Goal: Connect with others: Connect with others

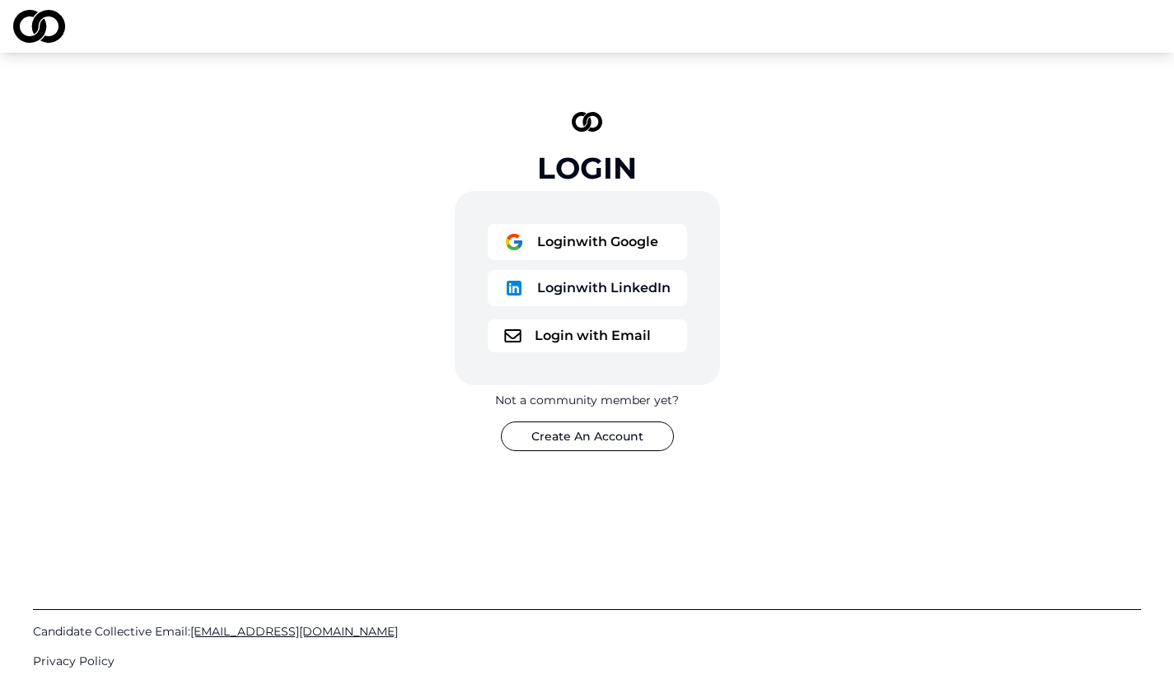
click at [606, 334] on button "Login with Email" at bounding box center [587, 336] width 199 height 33
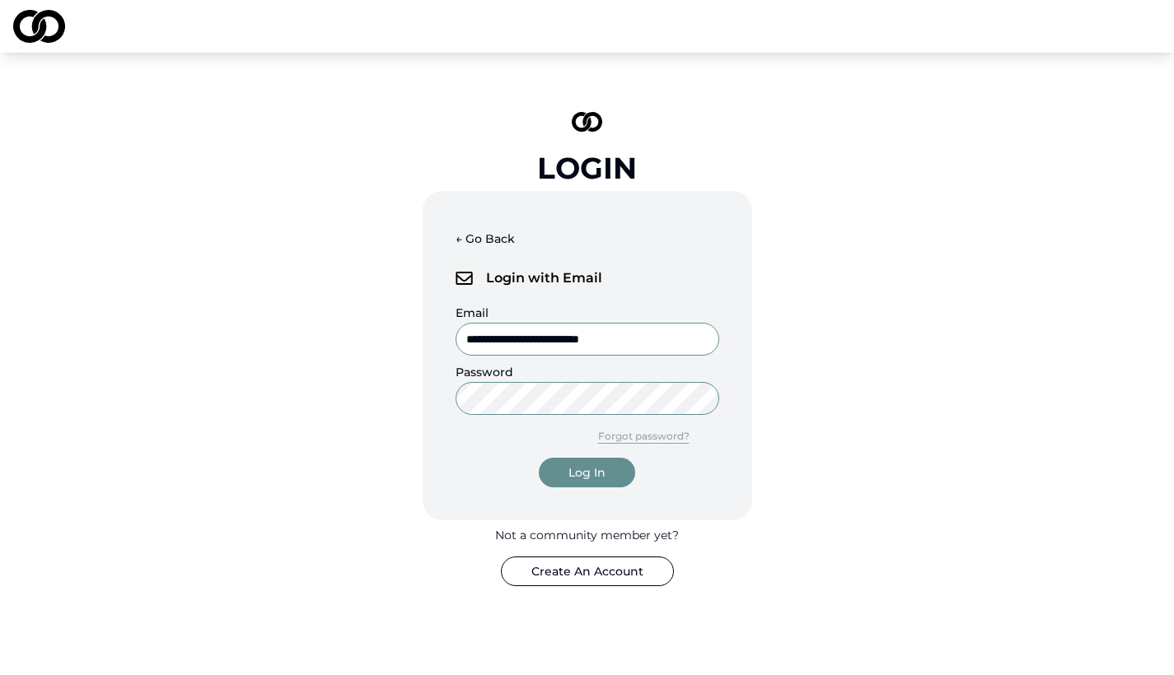
type input "**********"
click at [586, 473] on button "Log In" at bounding box center [587, 473] width 96 height 30
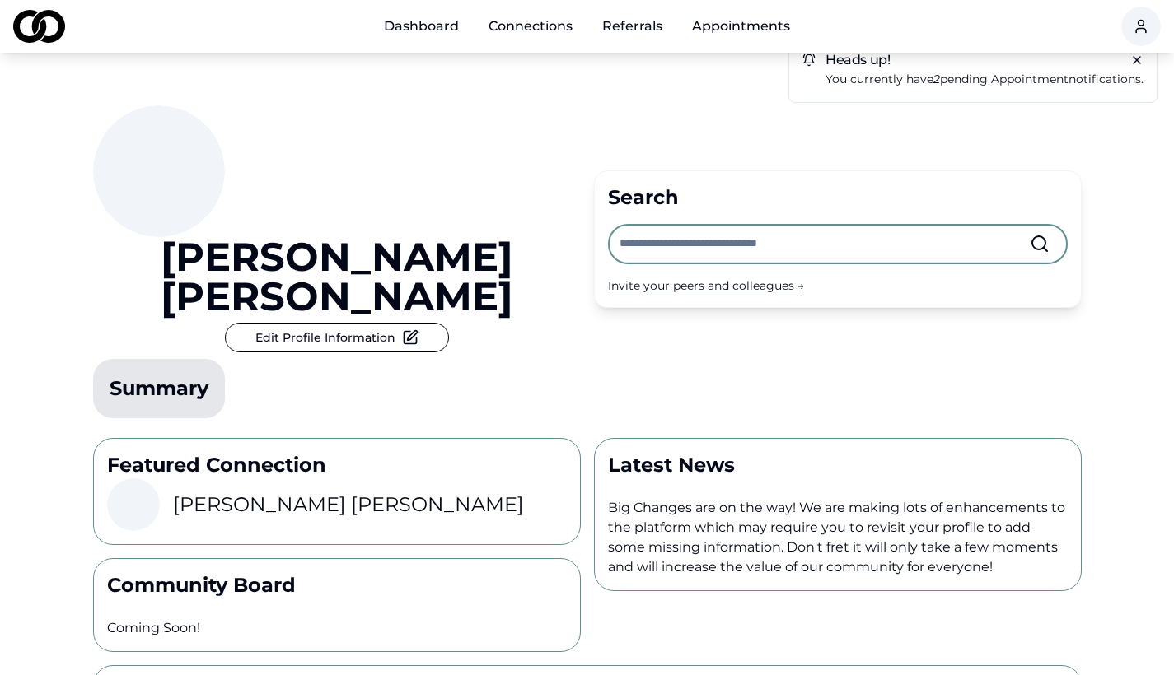
click at [436, 33] on link "Dashboard" at bounding box center [421, 26] width 101 height 33
click at [539, 30] on link "Connections" at bounding box center [530, 26] width 110 height 33
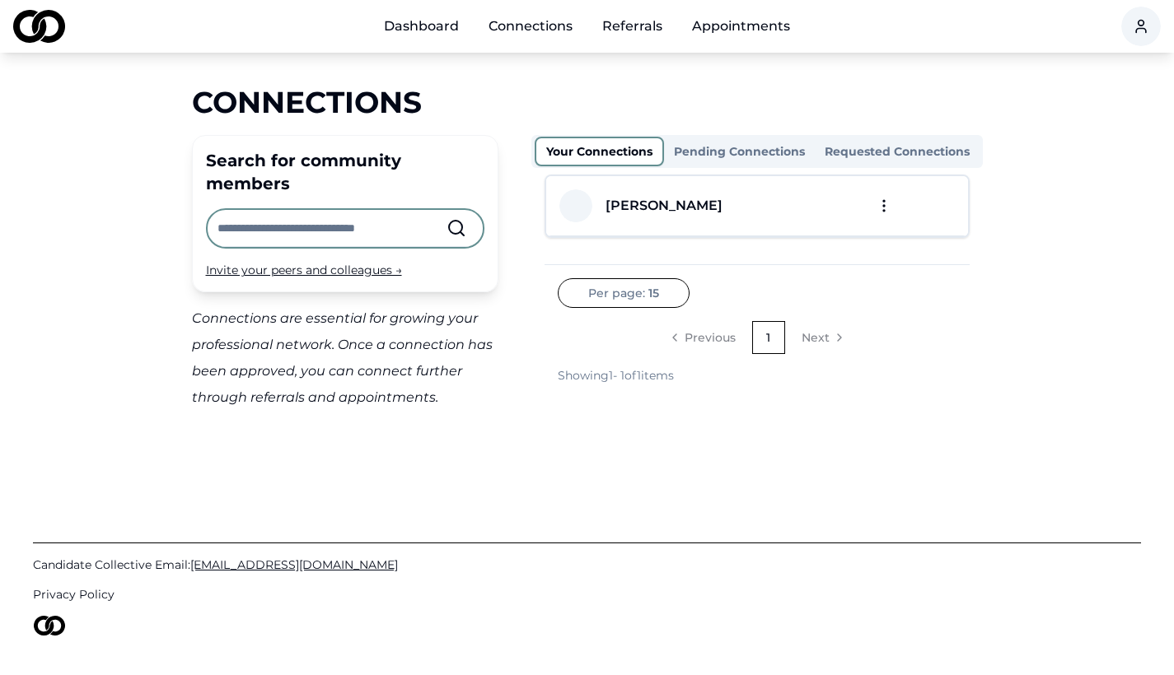
click at [875, 157] on button "Requested Connections" at bounding box center [896, 151] width 165 height 26
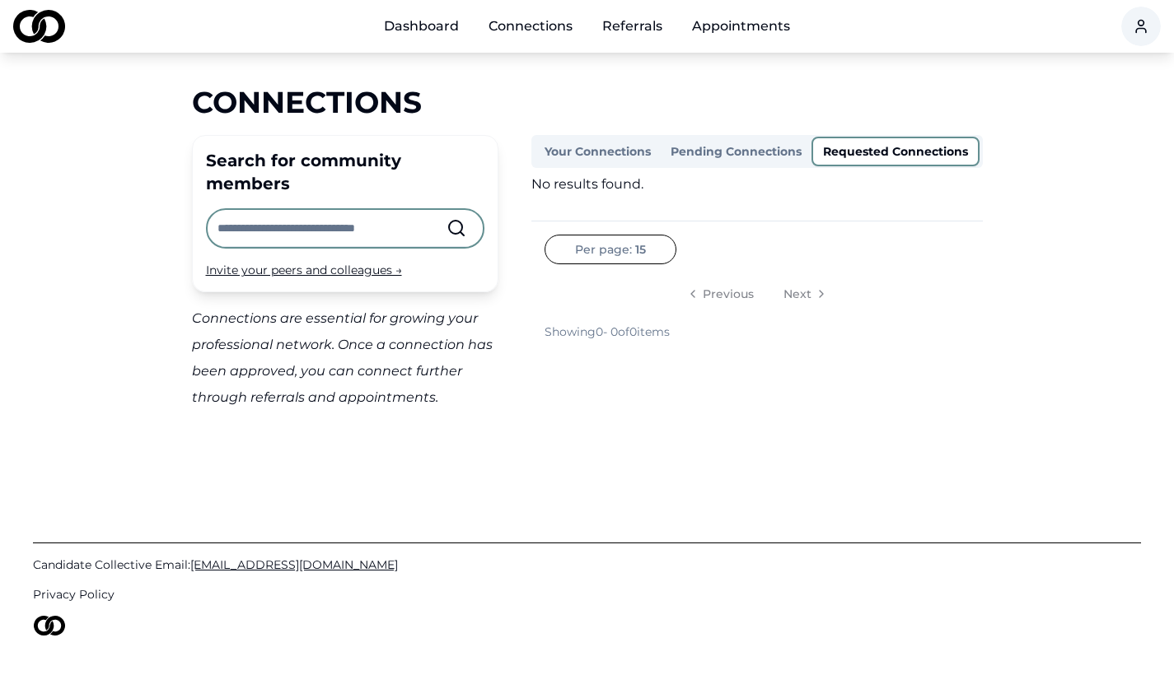
click at [356, 210] on input "text" at bounding box center [331, 228] width 229 height 36
type input "**********"
click at [457, 218] on icon at bounding box center [456, 228] width 20 height 20
click at [314, 262] on div "Invite your peers and colleagues →" at bounding box center [345, 270] width 278 height 16
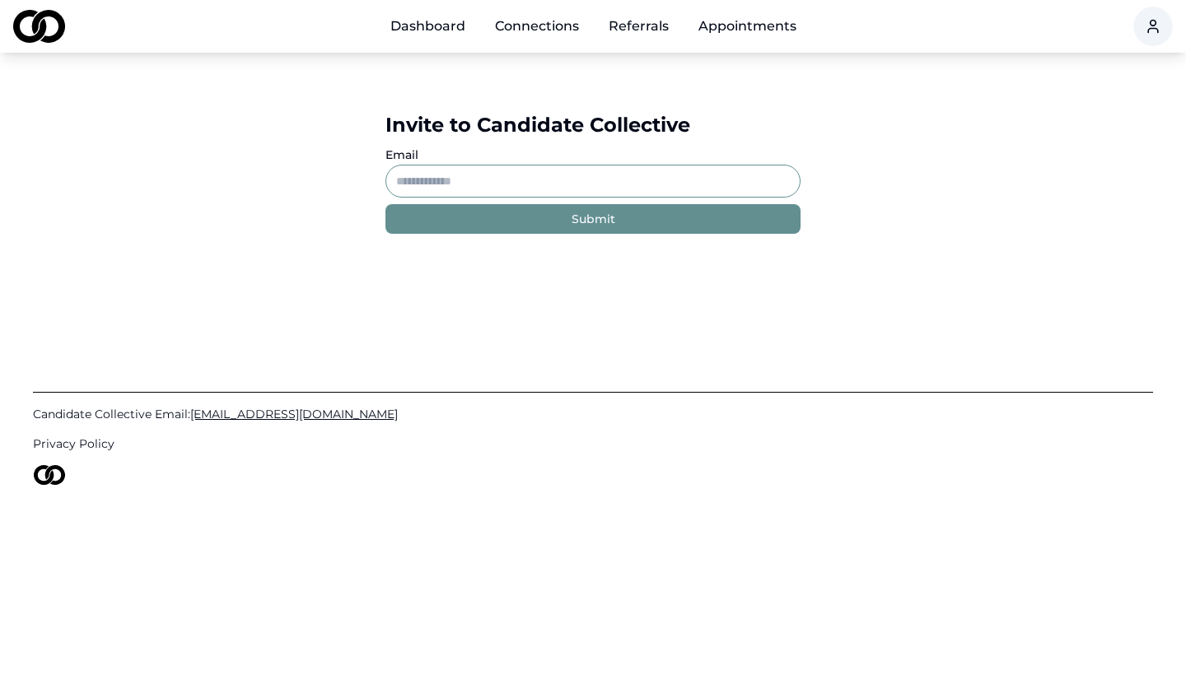
click at [520, 178] on input "Email" at bounding box center [592, 181] width 415 height 33
type input "**********"
click at [637, 222] on button "Submit" at bounding box center [592, 219] width 415 height 30
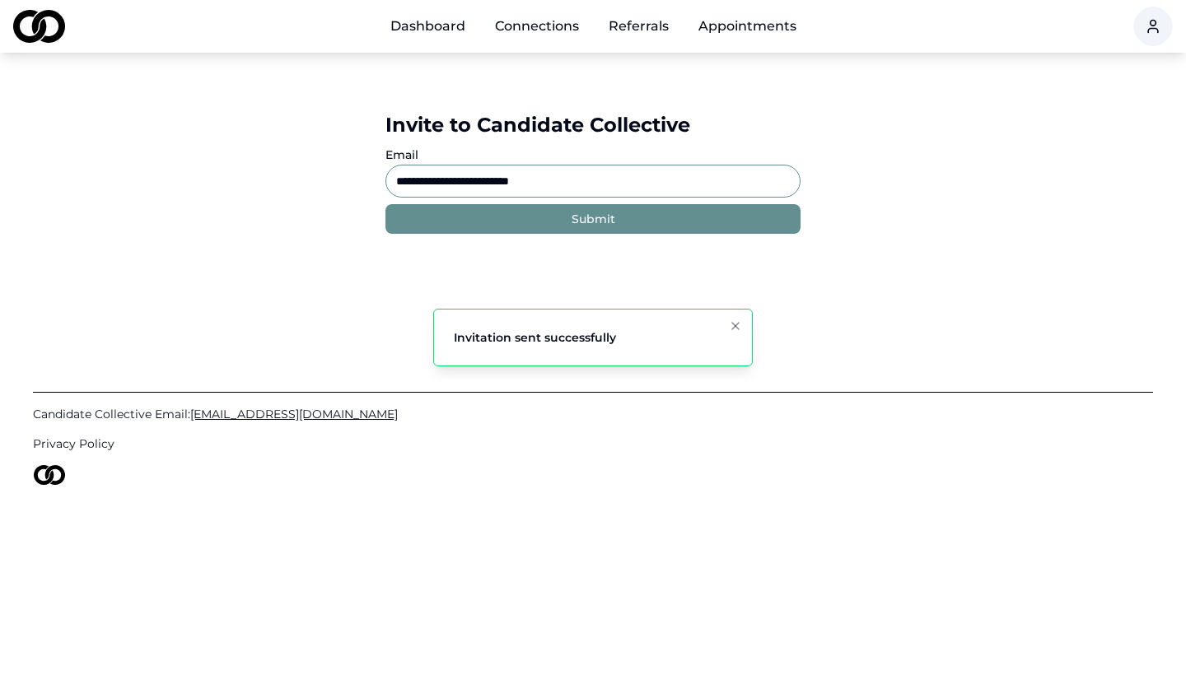
click at [651, 29] on link "Referrals" at bounding box center [638, 26] width 86 height 33
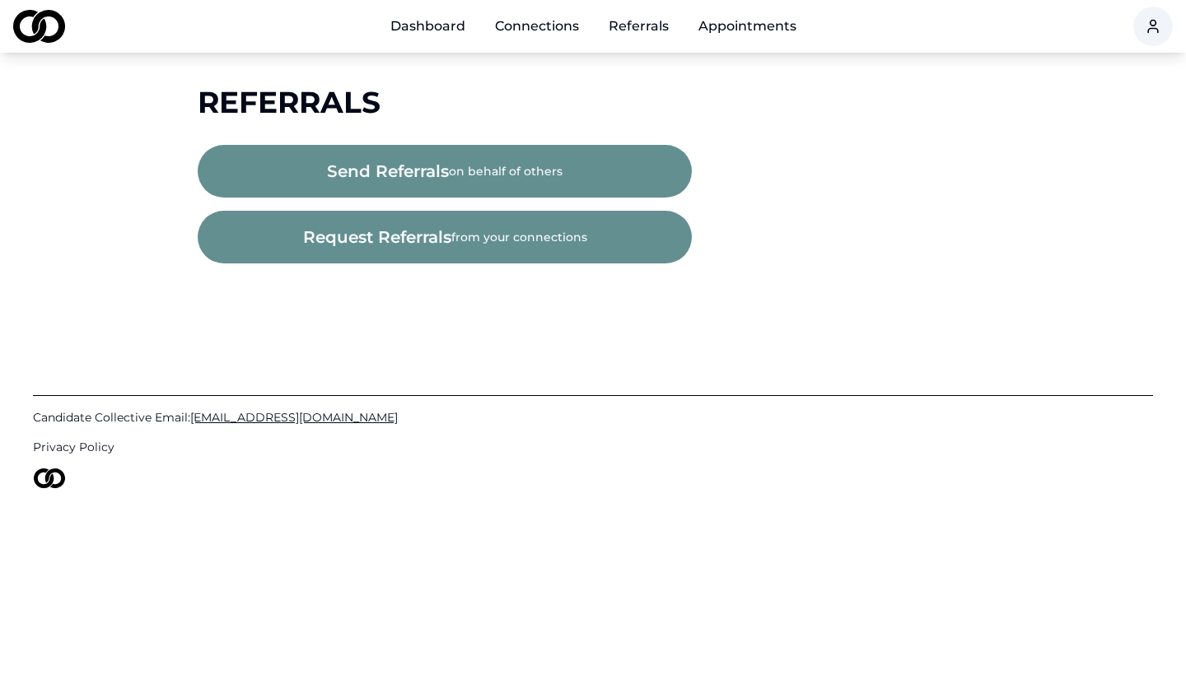
click at [546, 239] on button "request referrals from your connections" at bounding box center [445, 237] width 494 height 53
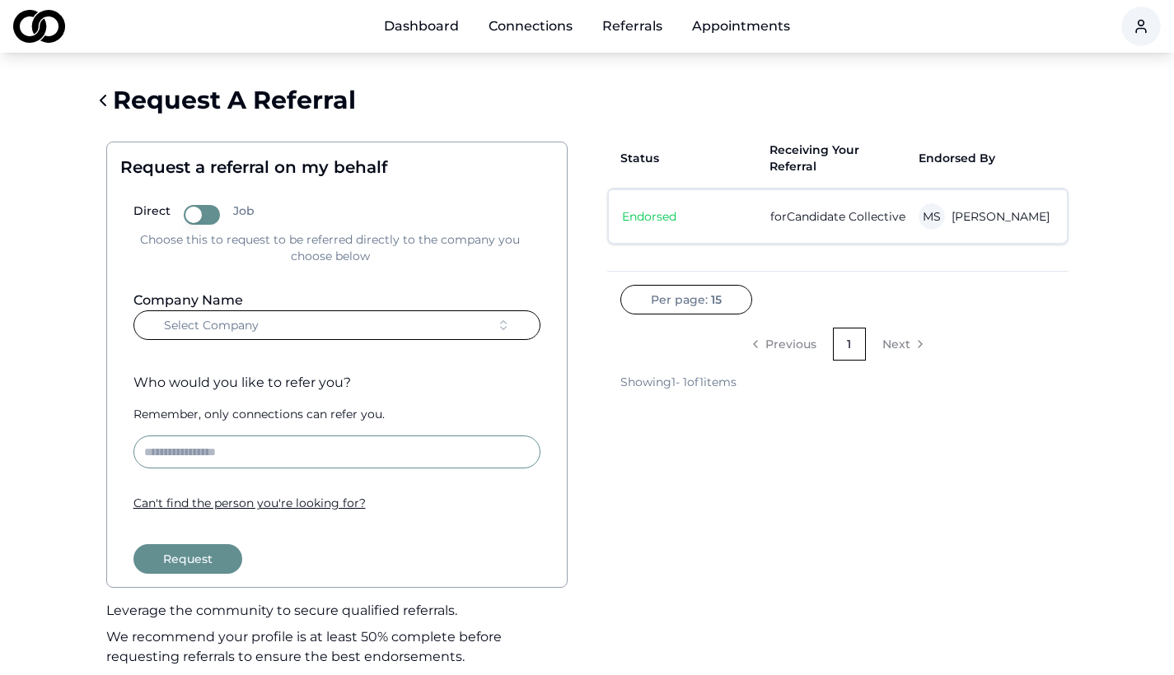
click at [412, 327] on button "Select Company" at bounding box center [336, 325] width 407 height 30
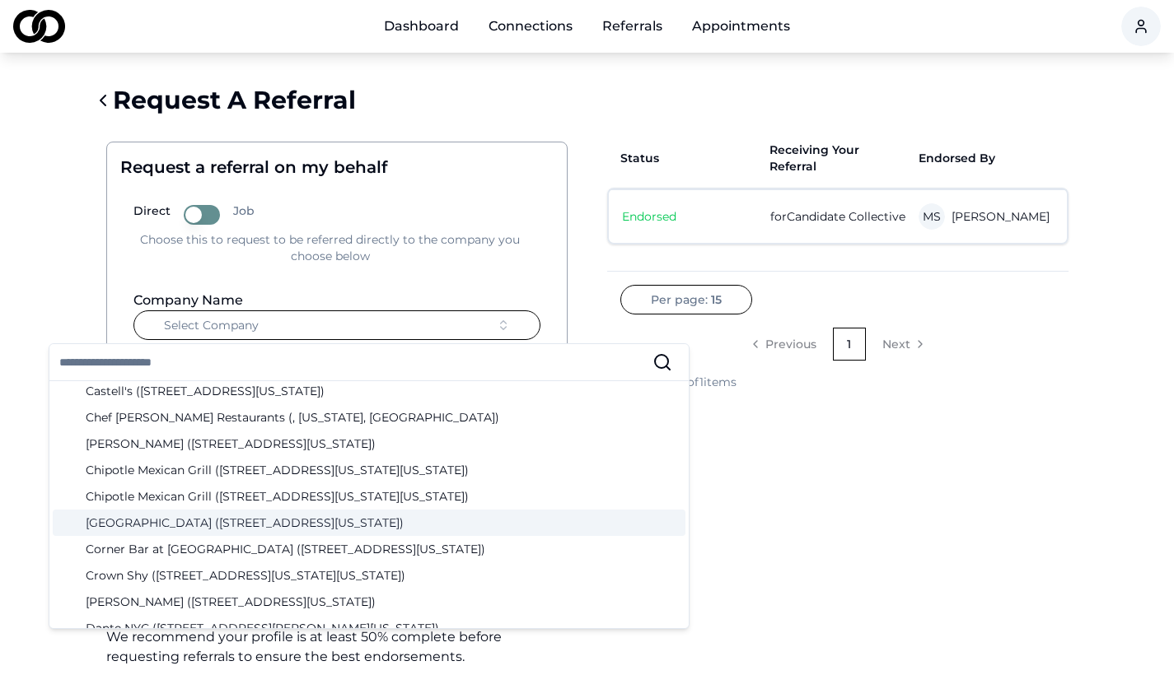
scroll to position [1023, 0]
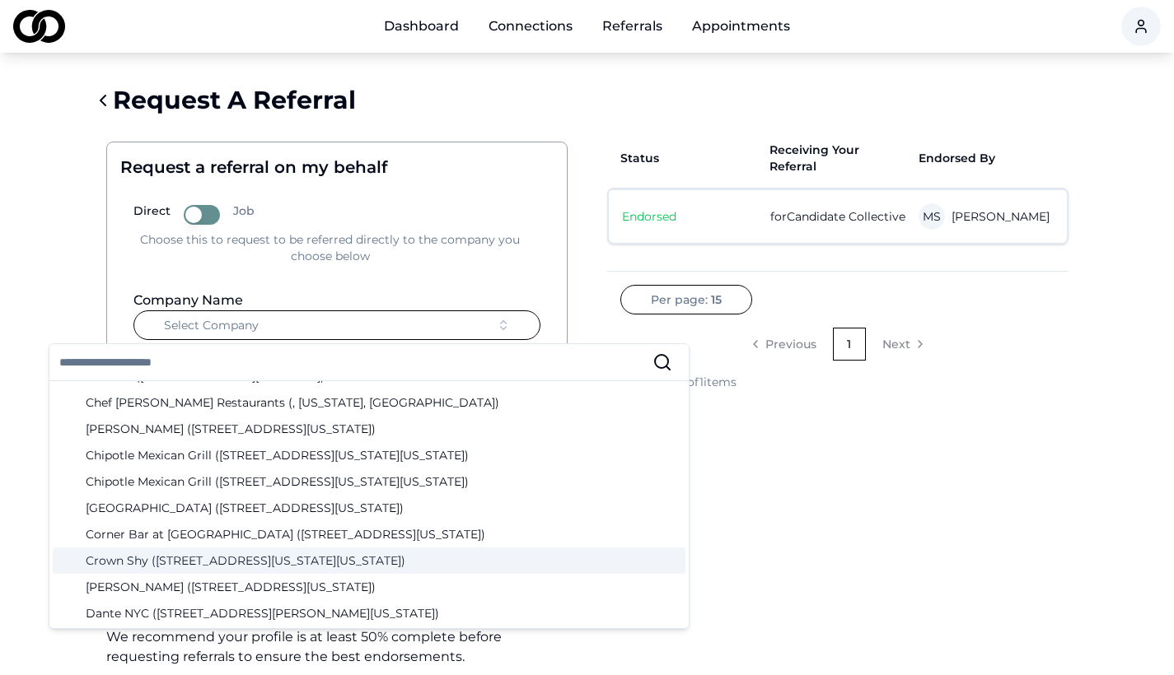
click at [458, 550] on div "Crown Shy (70 Pine Street, New York, New York)" at bounding box center [369, 561] width 632 height 26
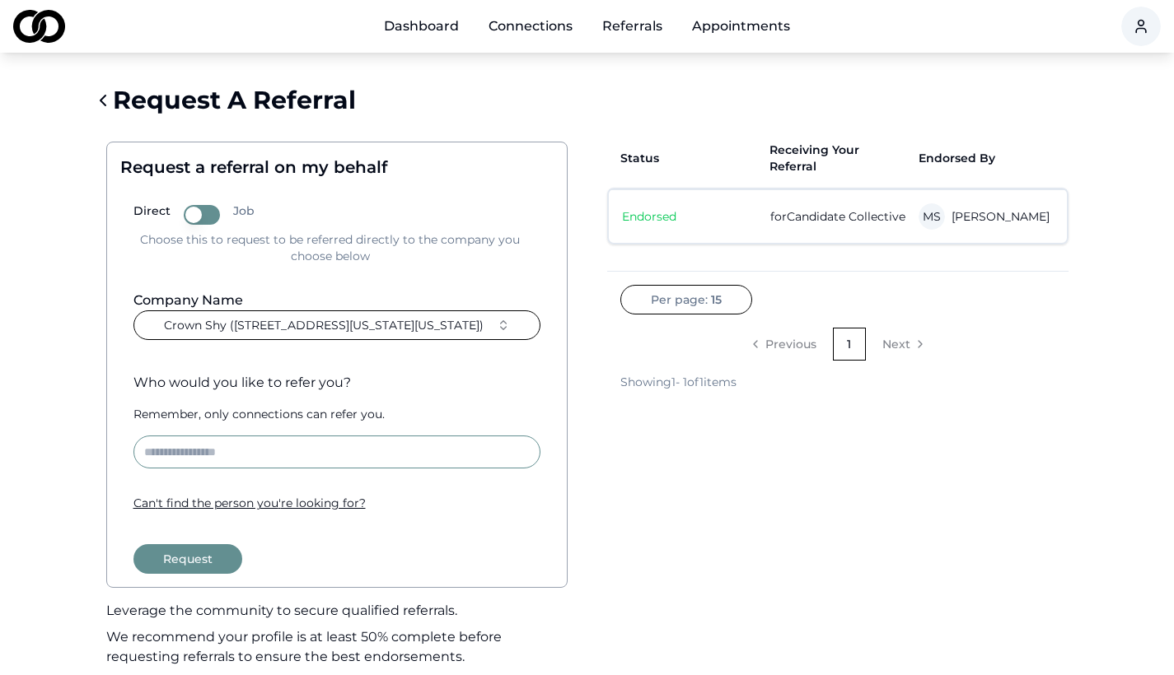
click at [226, 561] on button "Request" at bounding box center [187, 559] width 109 height 30
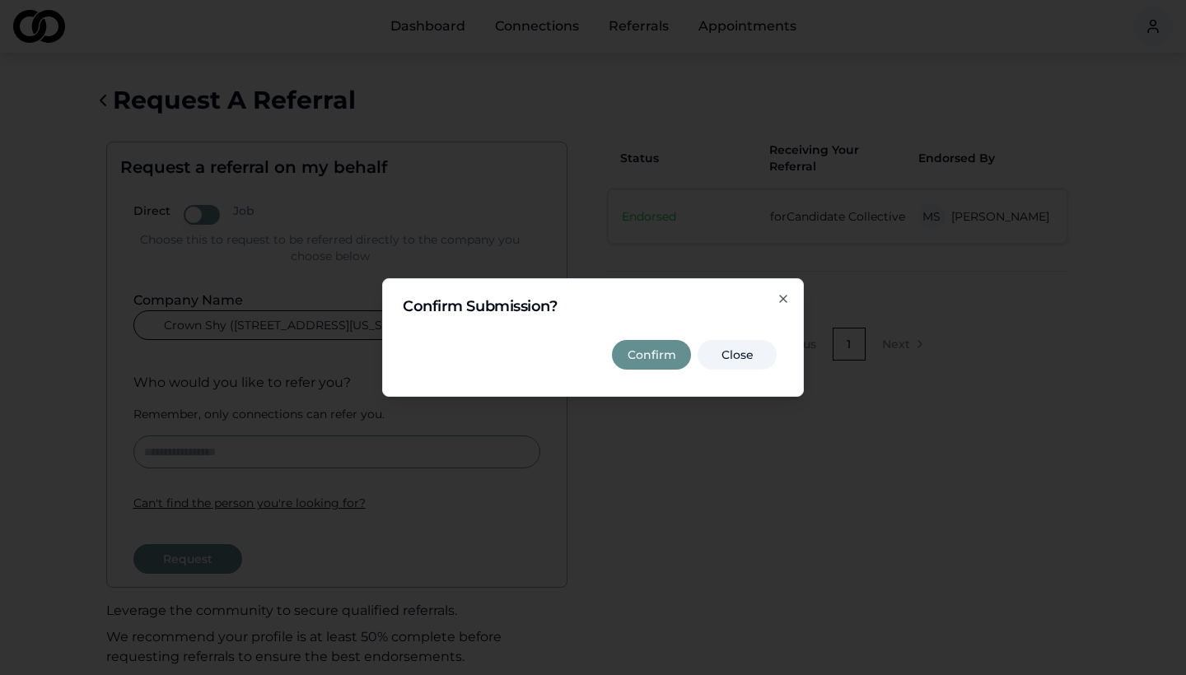
click at [669, 361] on button "Confirm" at bounding box center [651, 355] width 79 height 30
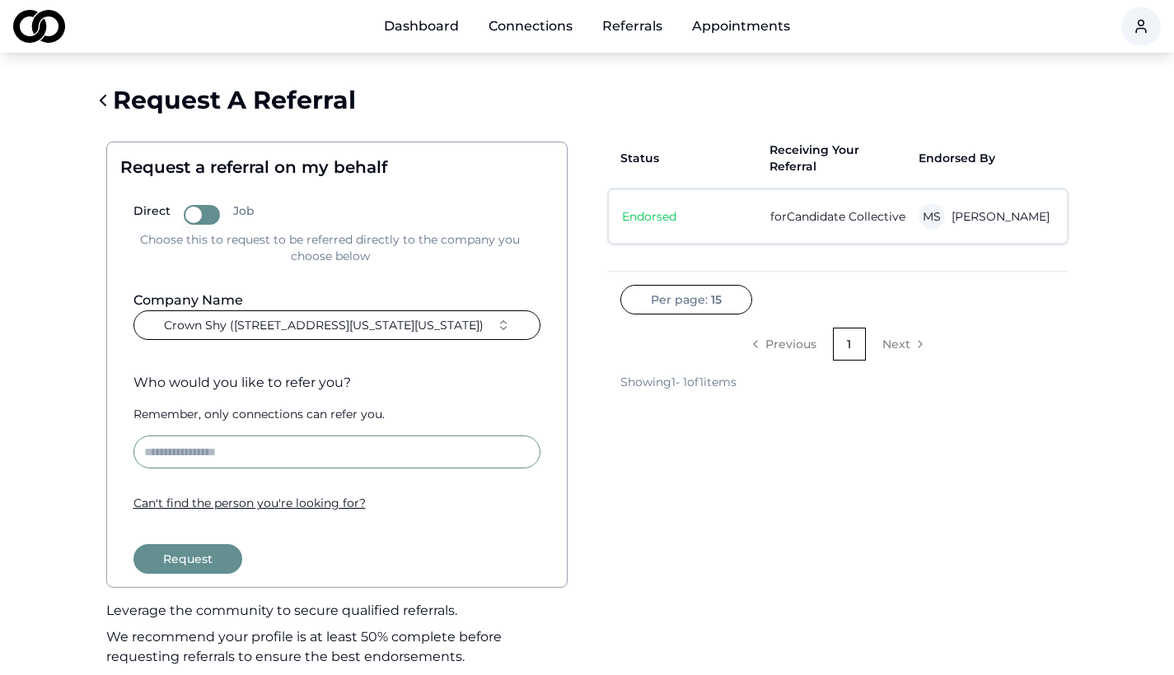
click at [492, 334] on button "Crown Shy (70 Pine Street, New York, New York)" at bounding box center [336, 325] width 407 height 30
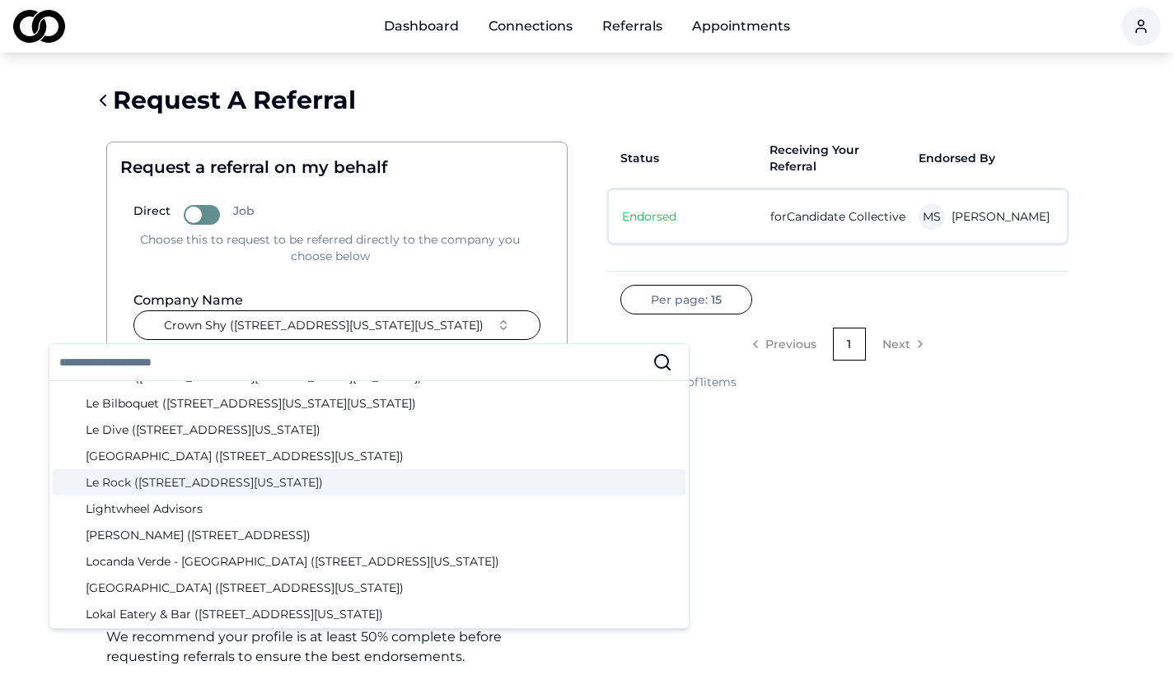
scroll to position [2772, 0]
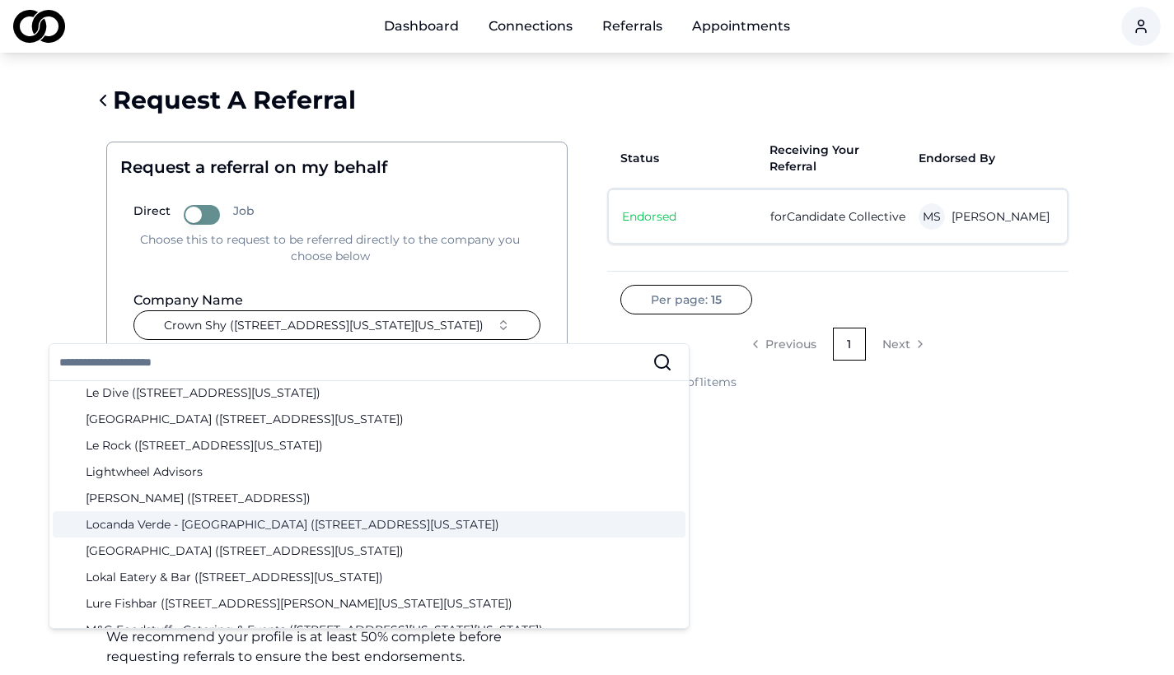
click at [490, 521] on div "Locanda Verde - Tribeca (377 Greenwich St, New York, NY)" at bounding box center [369, 524] width 632 height 26
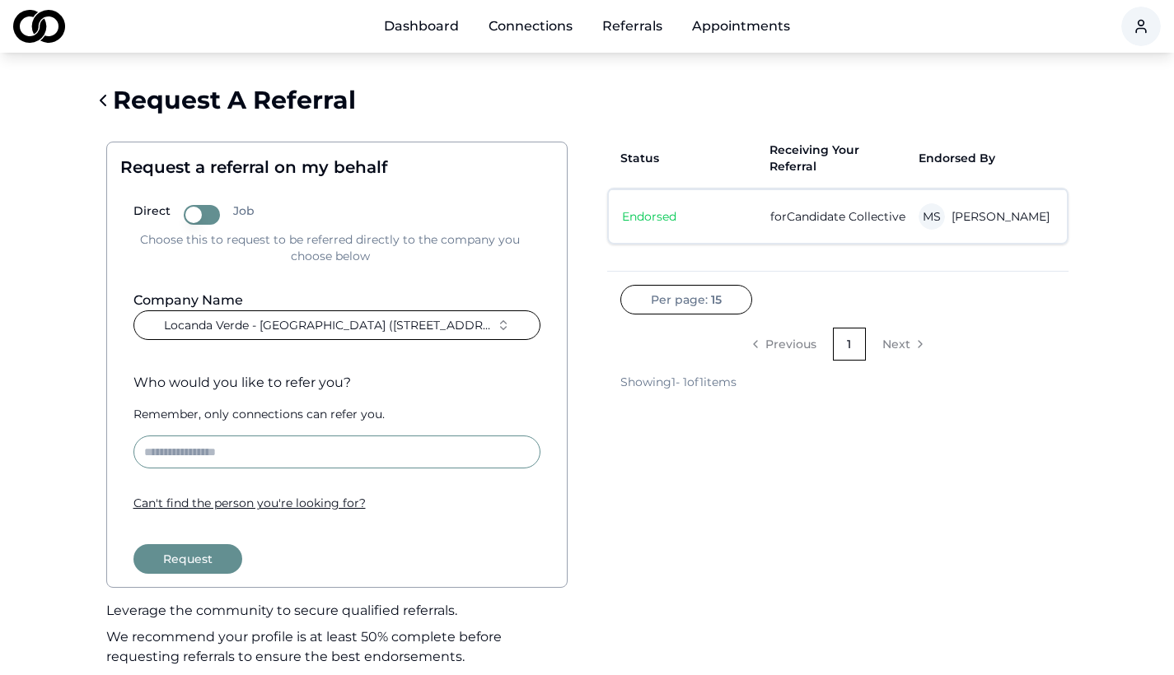
click at [205, 549] on button "Request" at bounding box center [187, 559] width 109 height 30
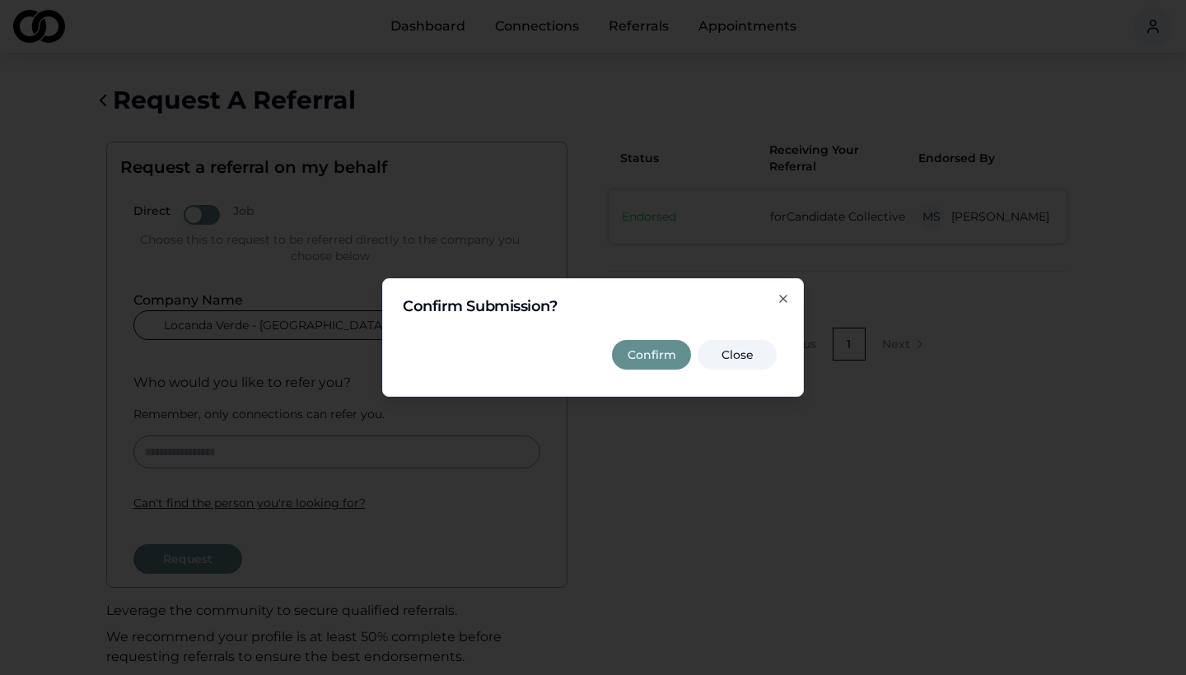
click at [656, 358] on button "Confirm" at bounding box center [651, 355] width 79 height 30
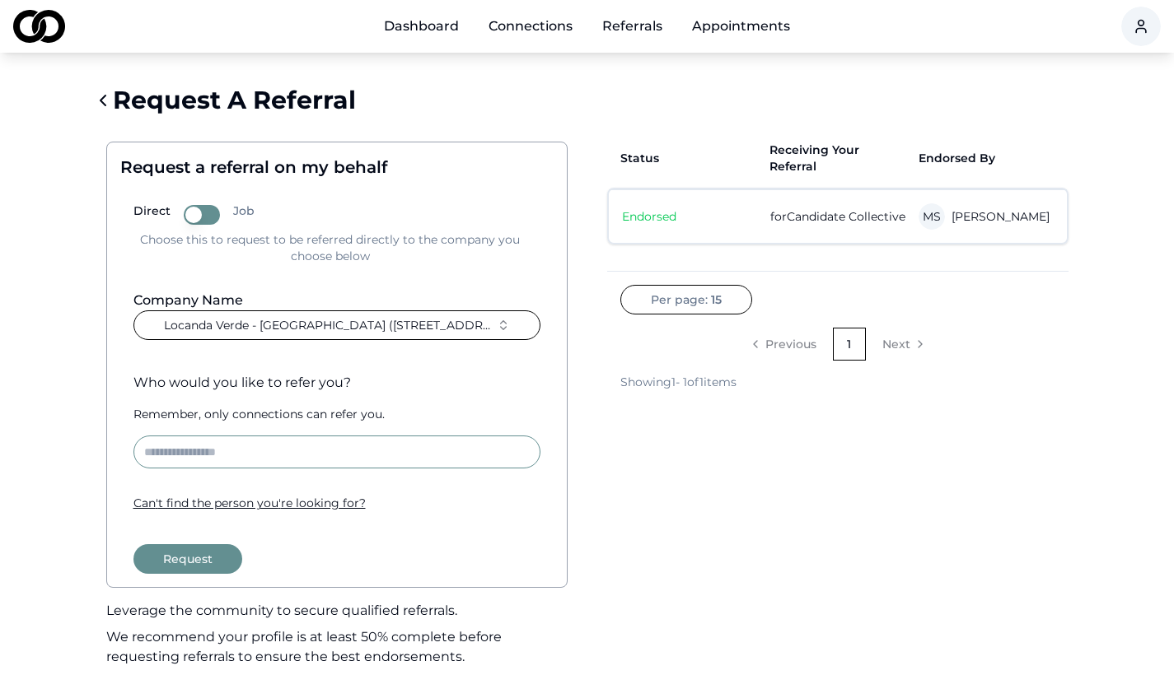
click at [512, 329] on button "Locanda Verde - Tribeca (377 Greenwich St, New York, NY)" at bounding box center [336, 325] width 407 height 30
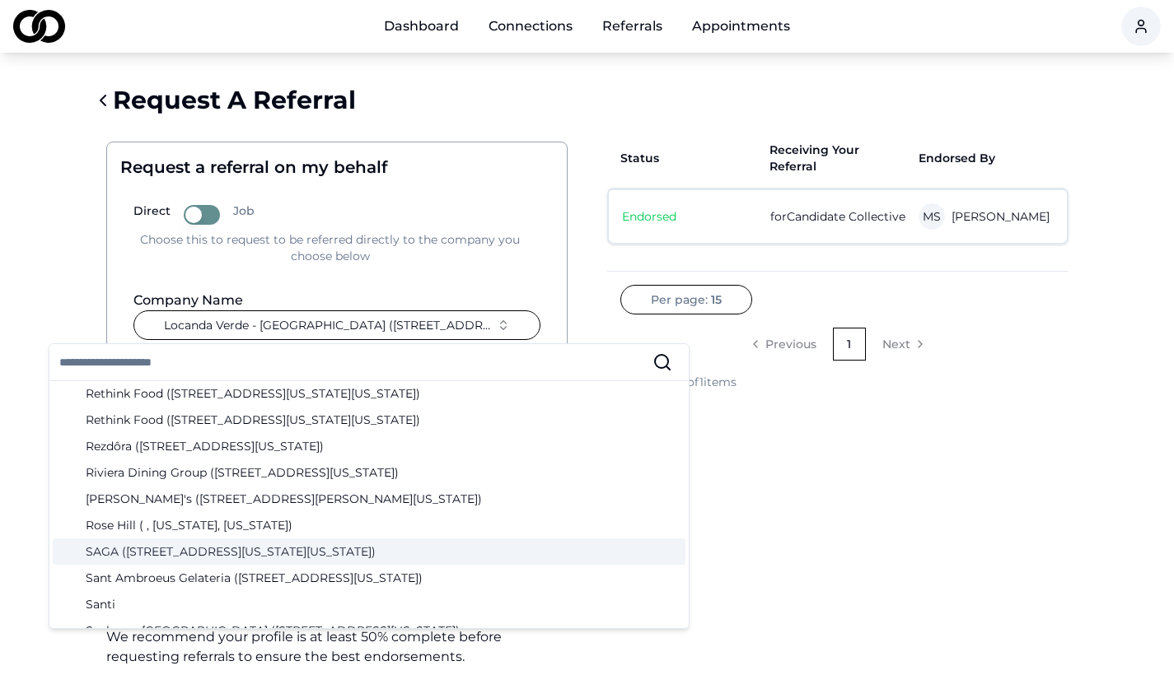
scroll to position [4092, 0]
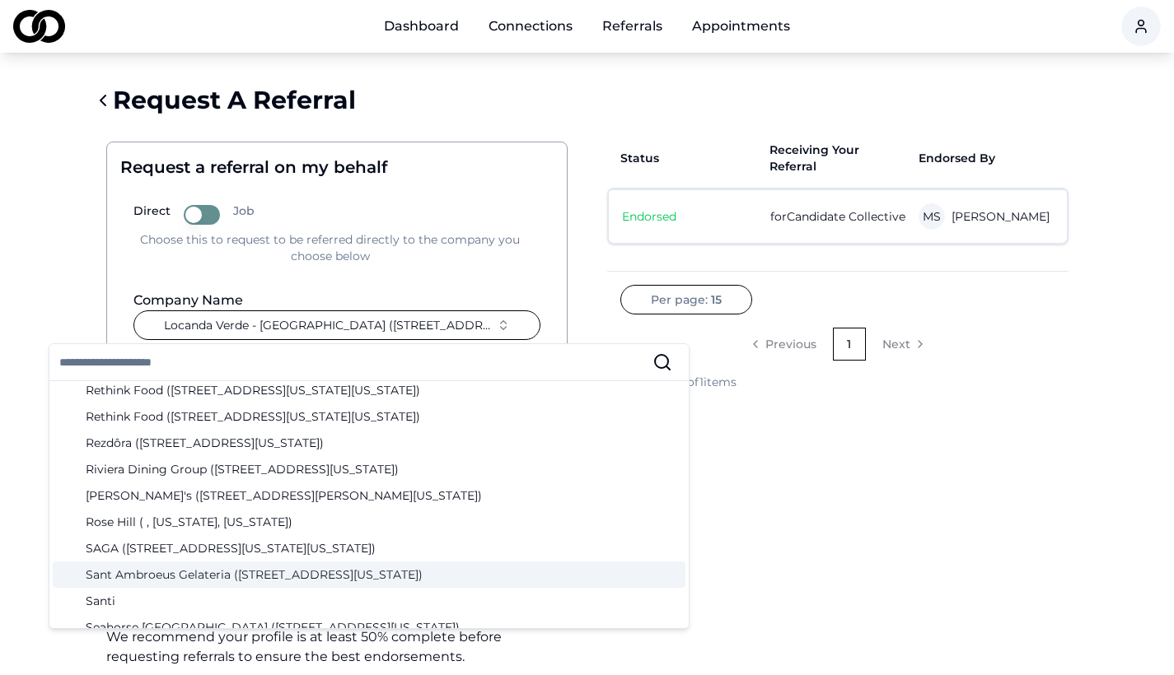
click at [478, 567] on div "Sant Ambroeus Gelateria (267 Lafayette St, New York, NY)" at bounding box center [369, 575] width 632 height 26
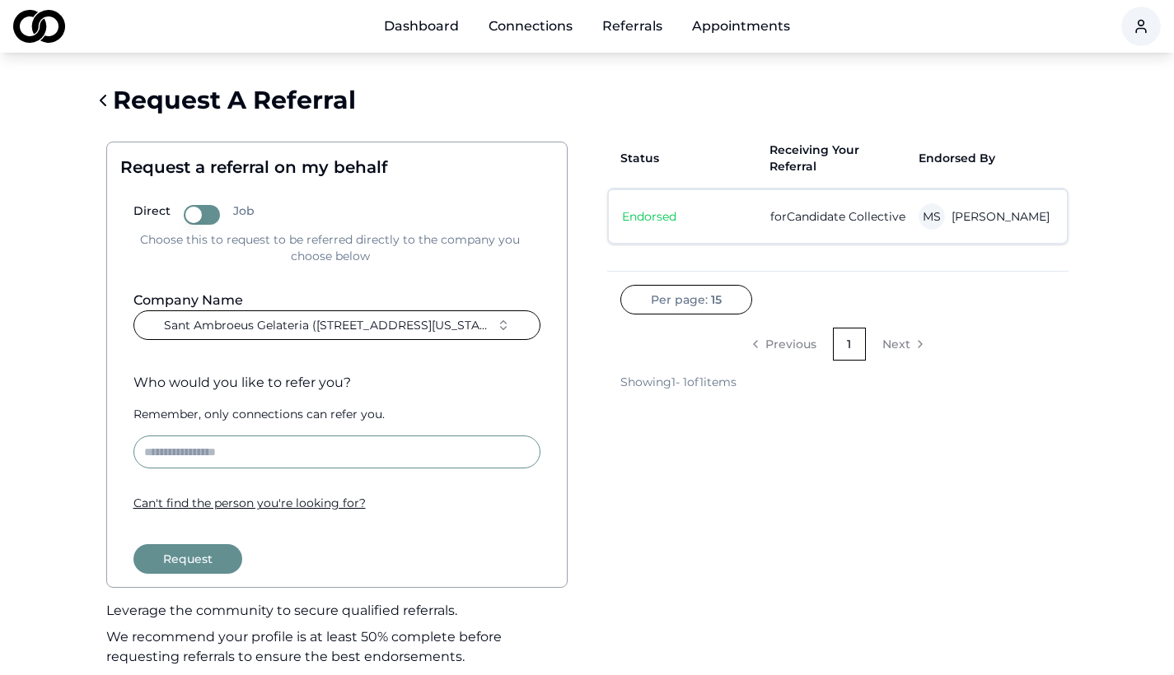
click at [215, 562] on button "Request" at bounding box center [187, 559] width 109 height 30
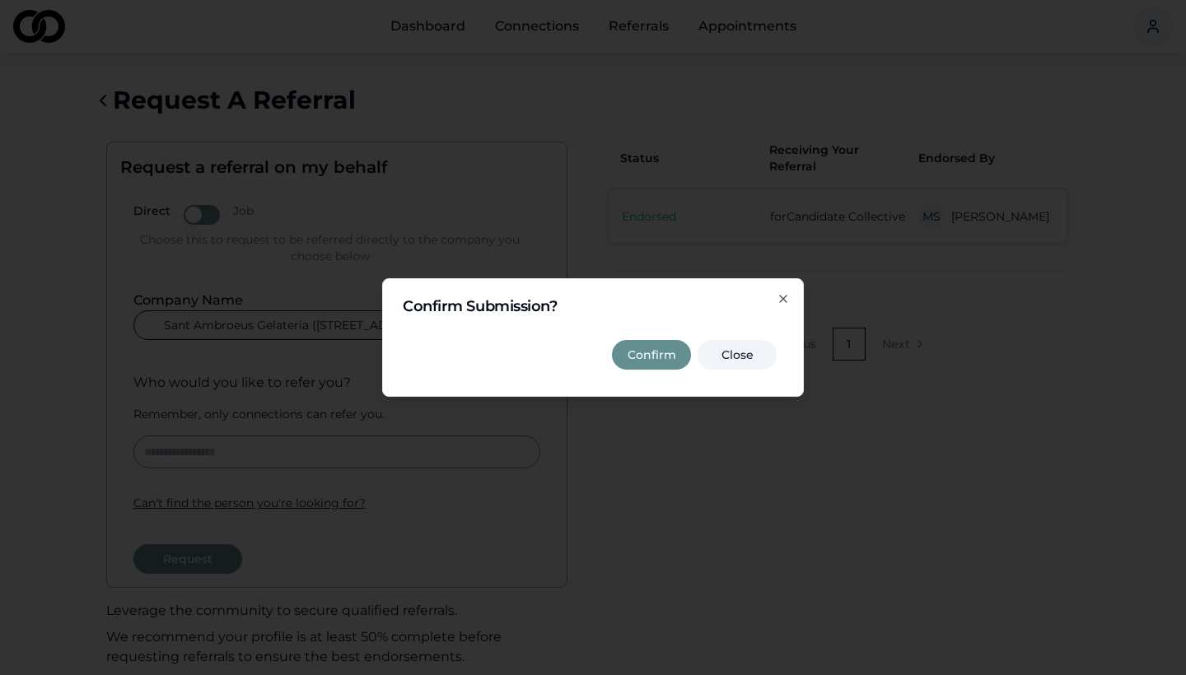
click at [651, 361] on button "Confirm" at bounding box center [651, 355] width 79 height 30
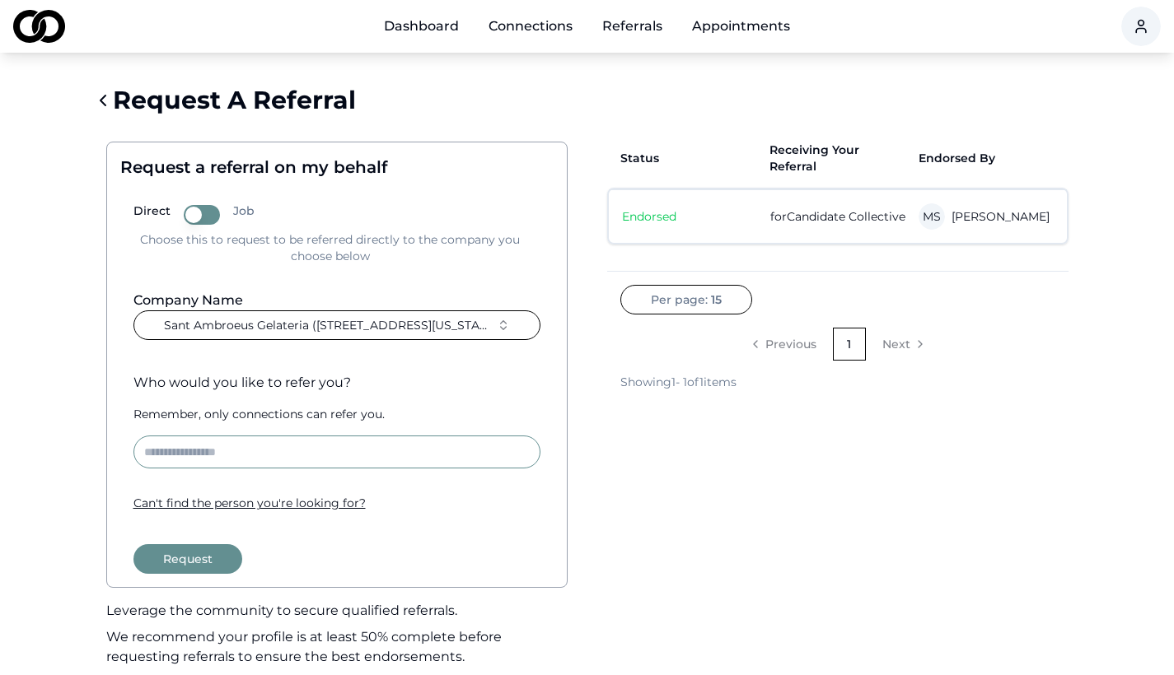
click at [426, 331] on span "Sant Ambroeus Gelateria (267 Lafayette St, New York, NY)" at bounding box center [327, 325] width 326 height 16
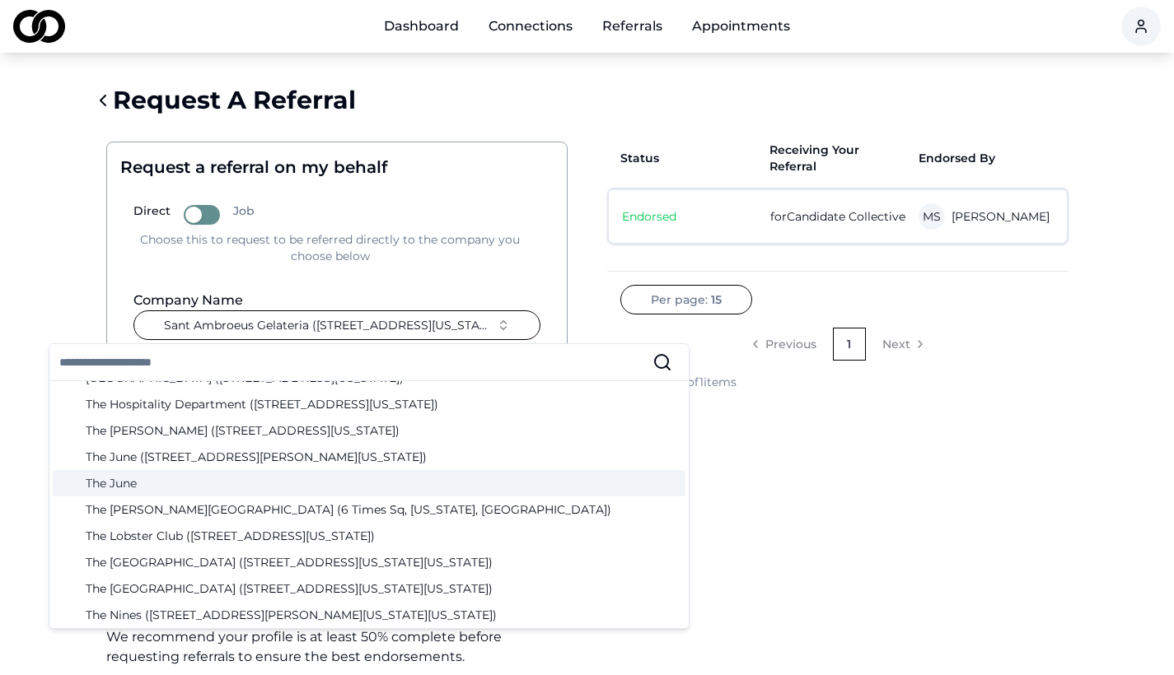
scroll to position [4865, 0]
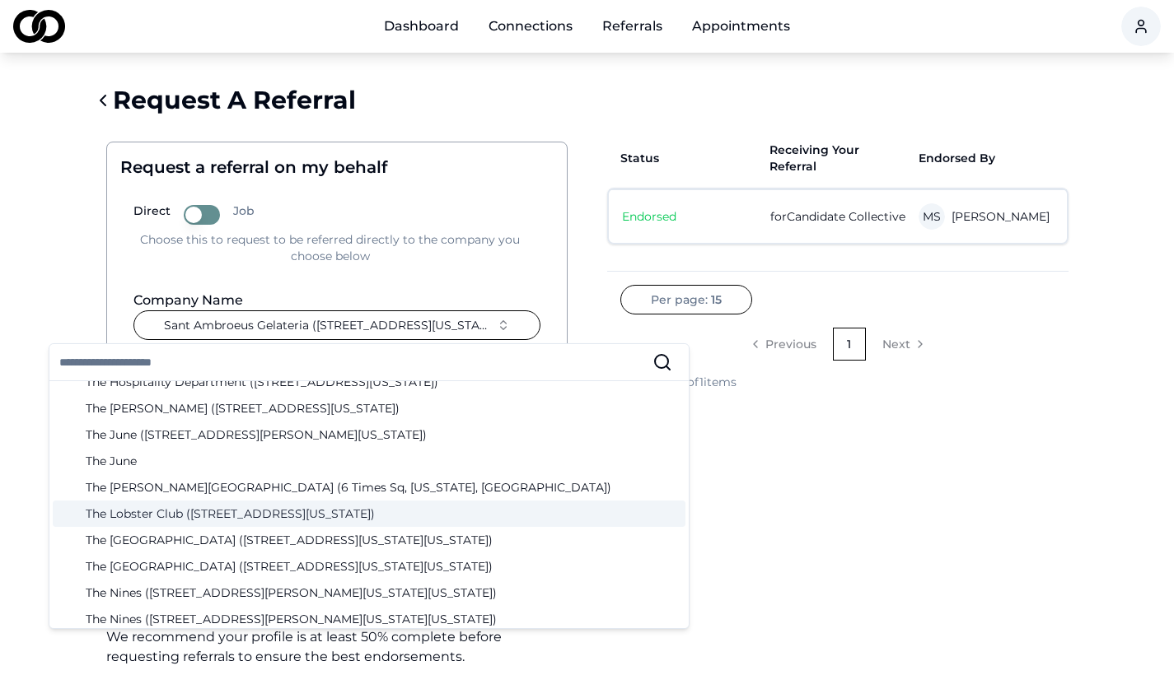
click at [455, 509] on div "The Lobster Club (99 E 52nd St, New York, NY)" at bounding box center [369, 514] width 632 height 26
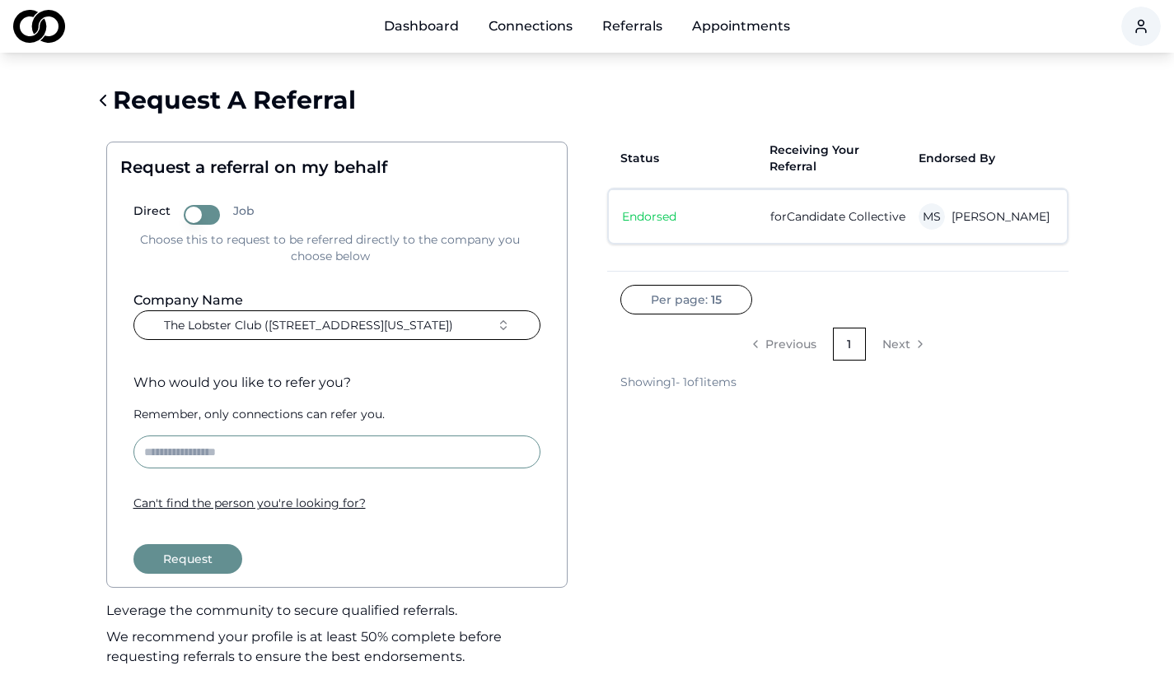
click at [198, 552] on button "Request" at bounding box center [187, 559] width 109 height 30
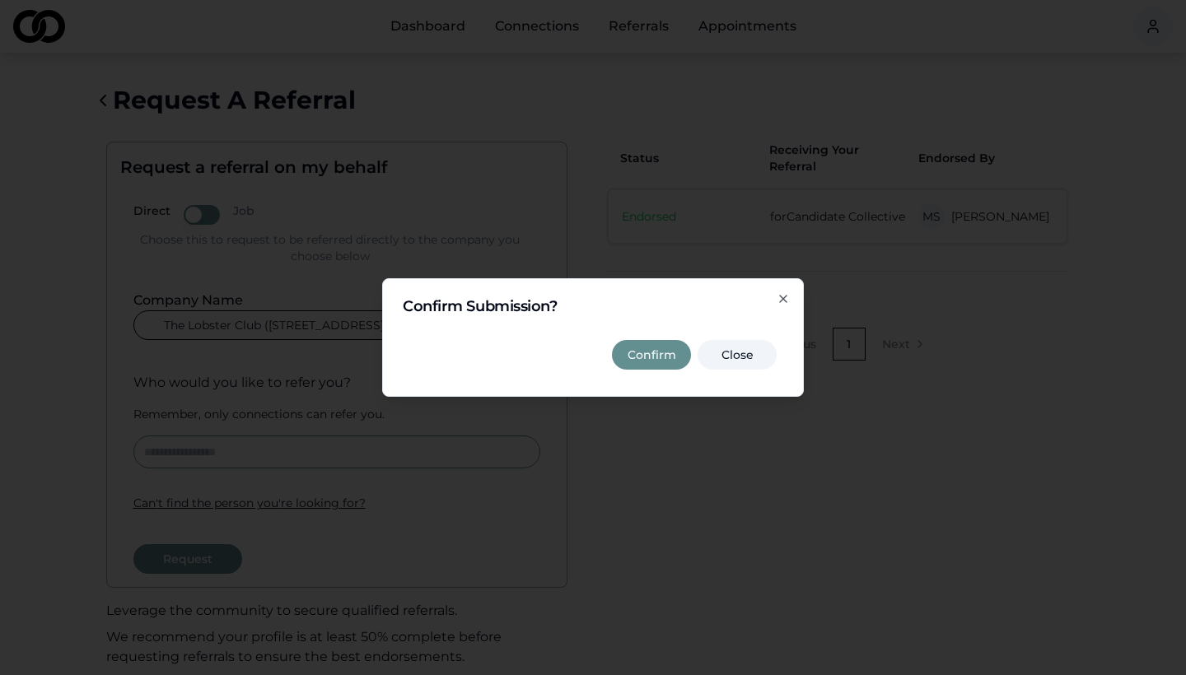
click at [655, 362] on button "Confirm" at bounding box center [651, 355] width 79 height 30
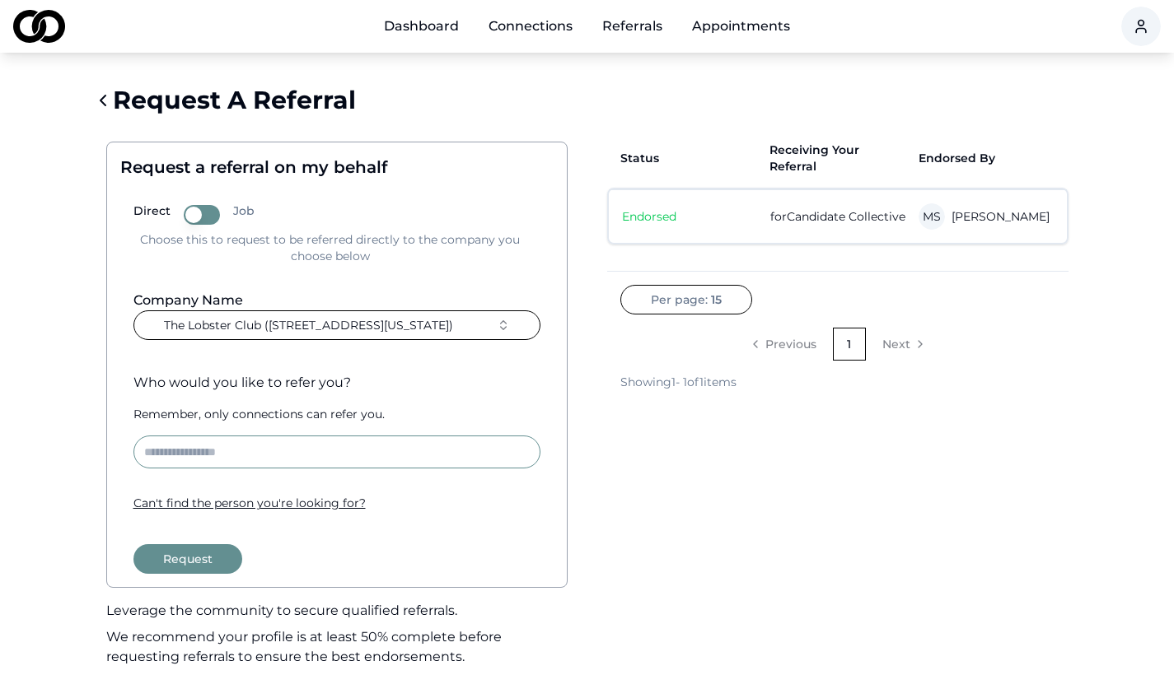
click at [468, 328] on button "The Lobster Club (99 E 52nd St, New York, NY)" at bounding box center [336, 325] width 407 height 30
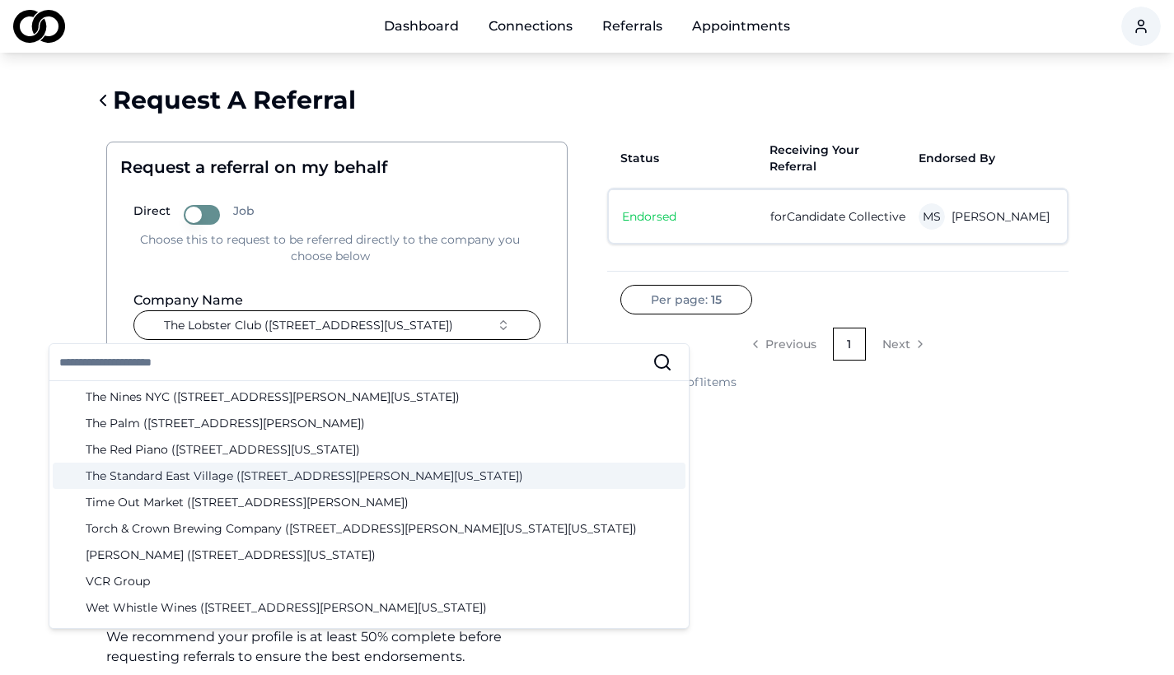
scroll to position [5142, 0]
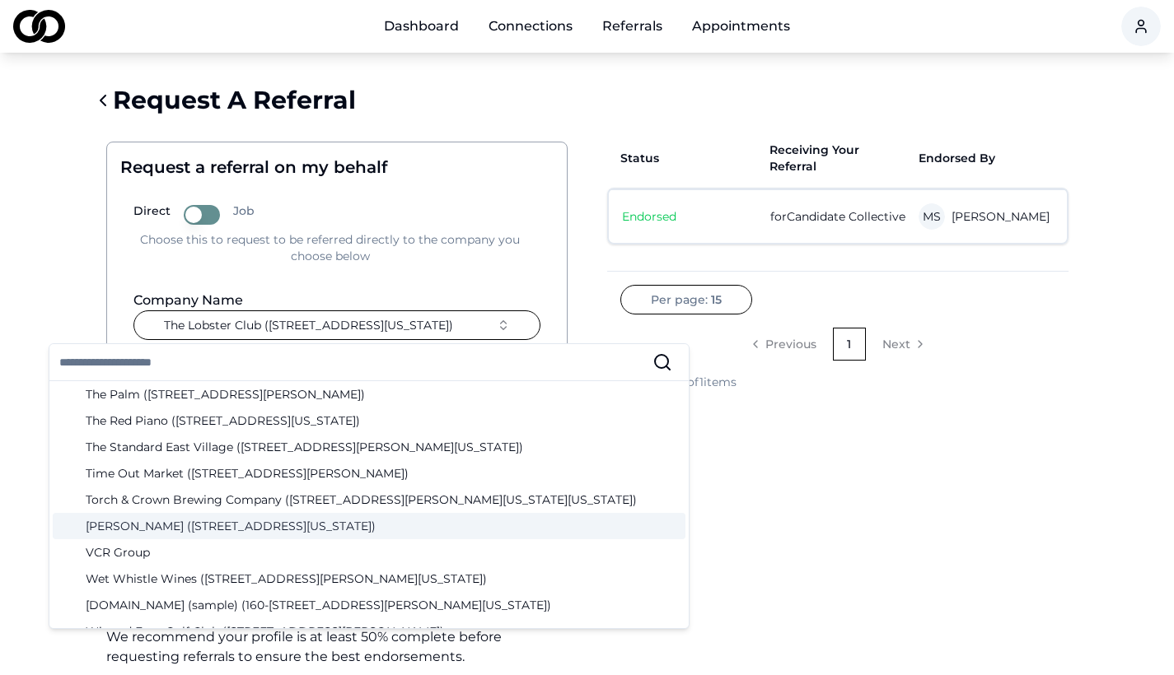
click at [399, 533] on div "Torrisi (275 Mulberry St, New York, NY)" at bounding box center [369, 526] width 632 height 26
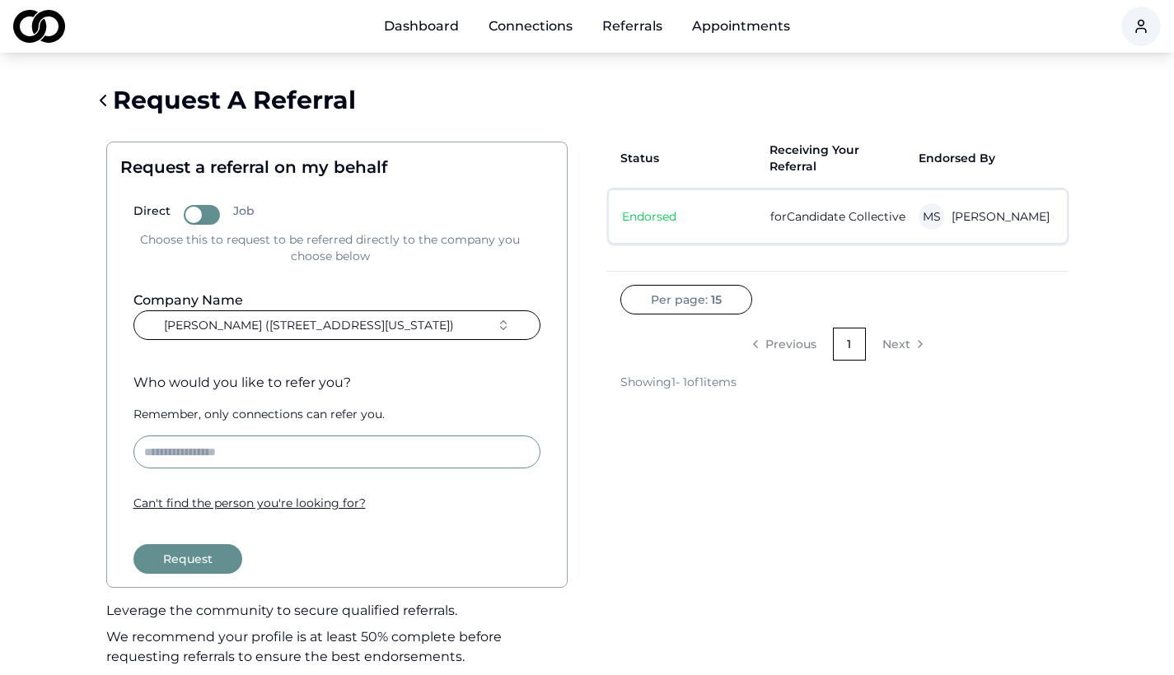
click at [171, 557] on button "Request" at bounding box center [187, 559] width 109 height 30
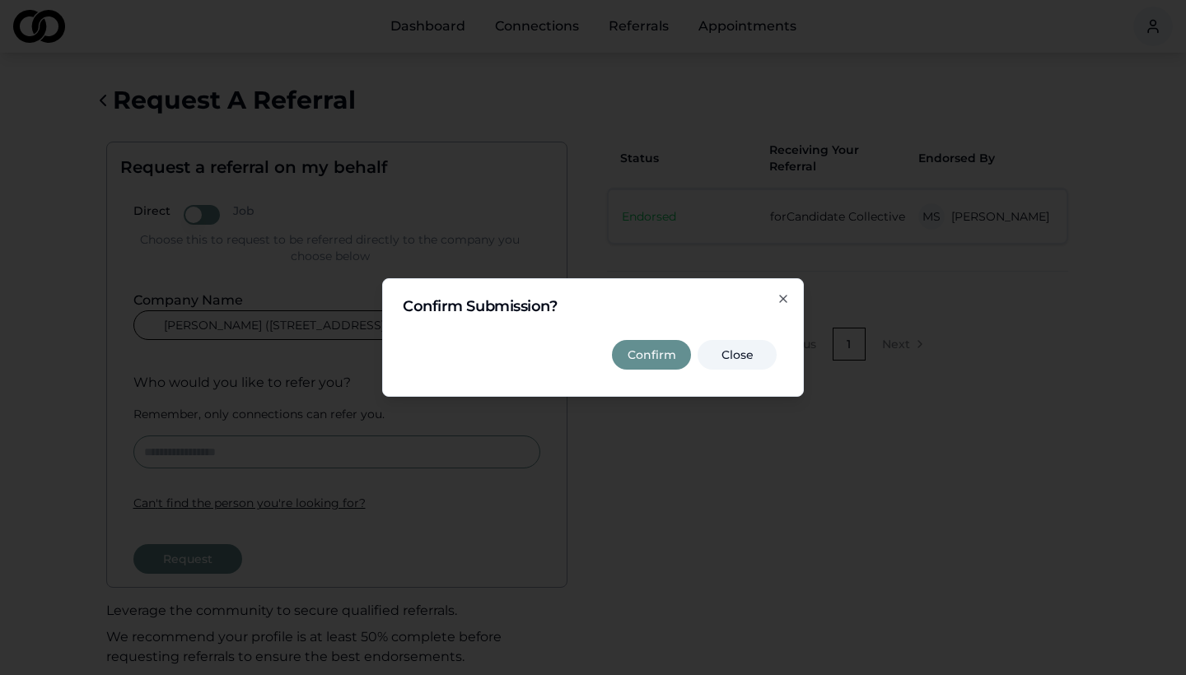
click at [668, 355] on button "Confirm" at bounding box center [651, 355] width 79 height 30
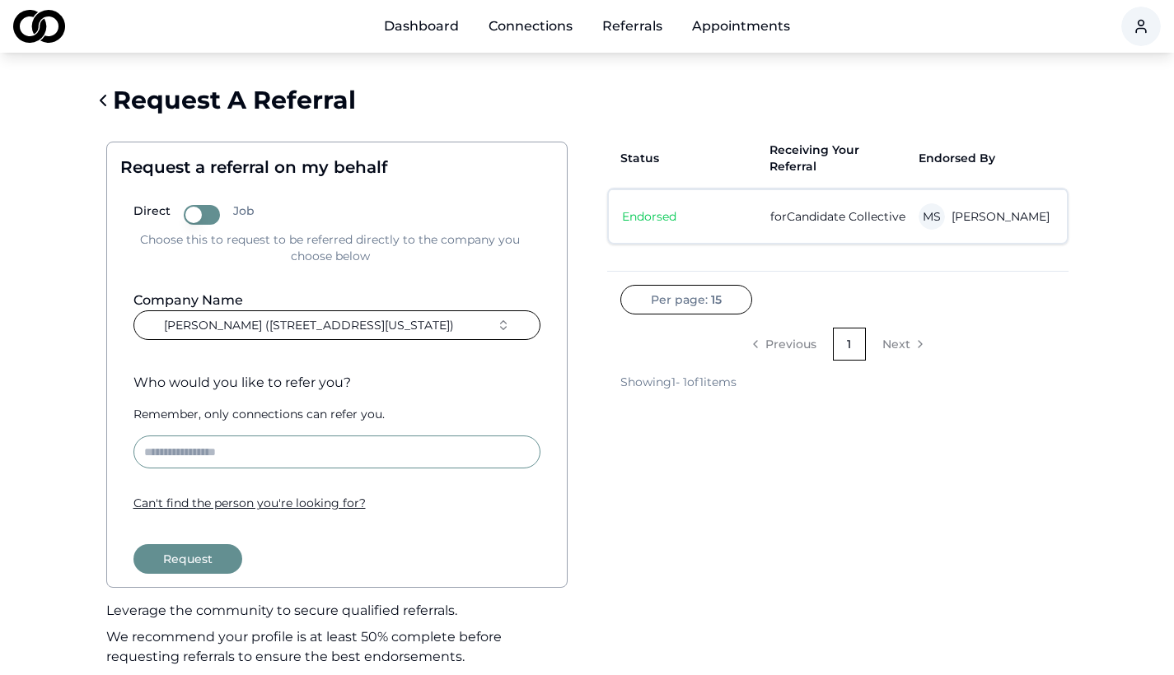
click at [464, 329] on button "Torrisi (275 Mulberry St, New York, NY)" at bounding box center [336, 325] width 407 height 30
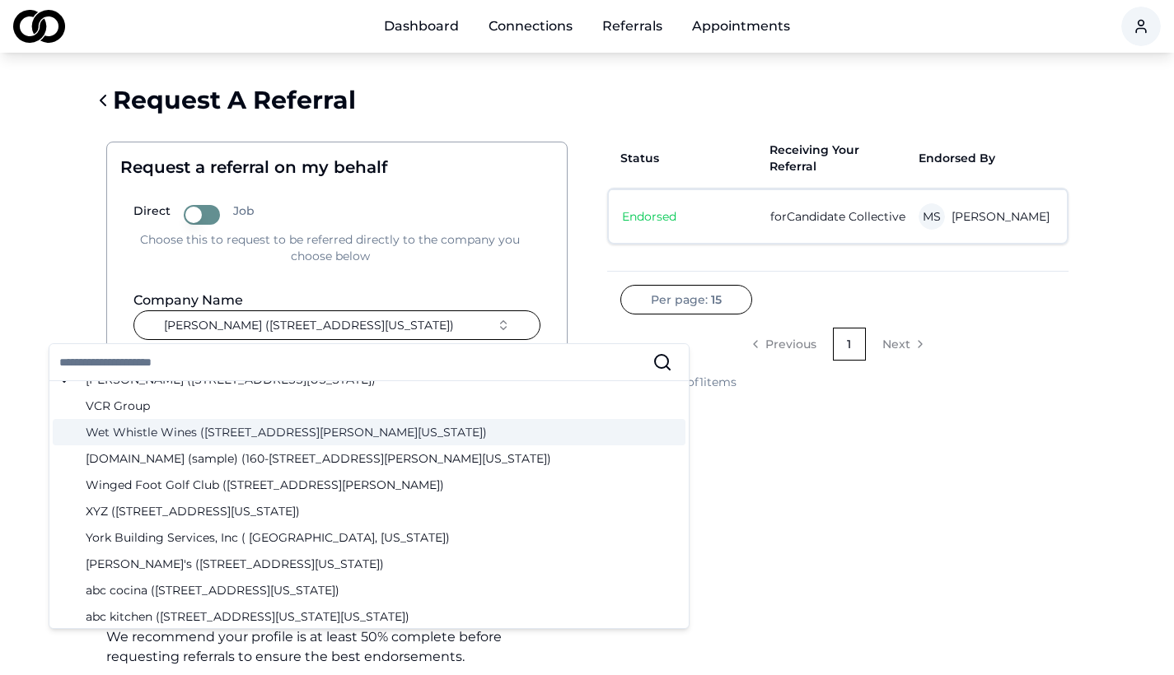
scroll to position [5336, 0]
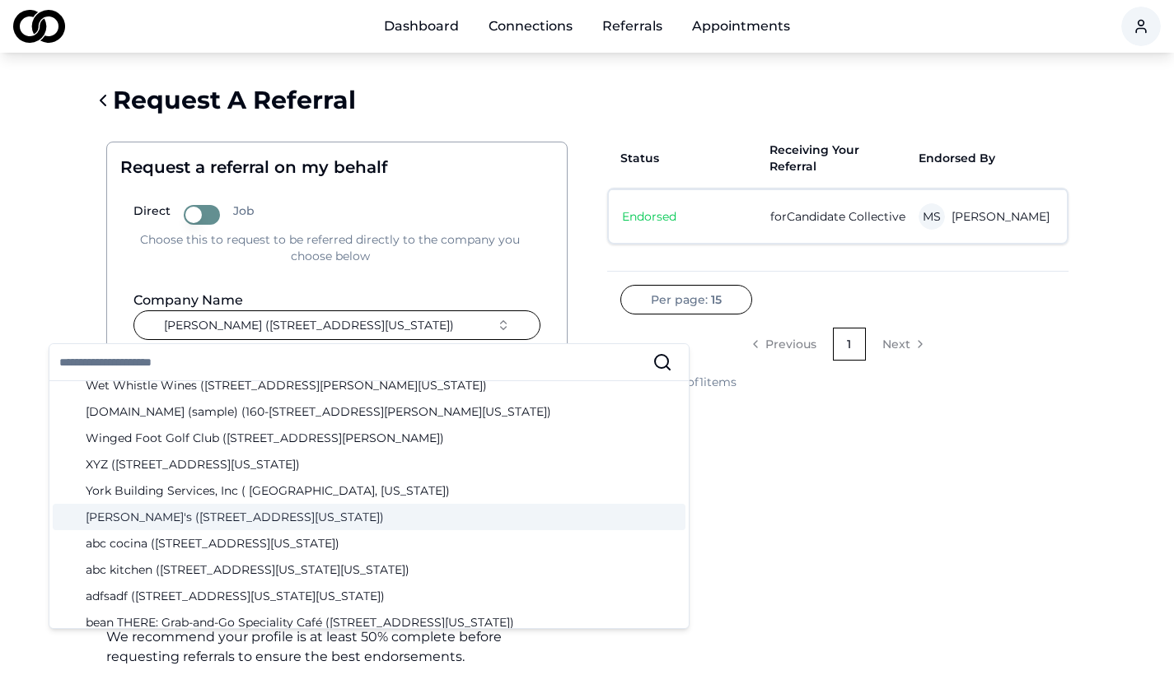
click at [465, 515] on div "Zou Zou's (385 9th Ave, New York, NY)" at bounding box center [369, 517] width 632 height 26
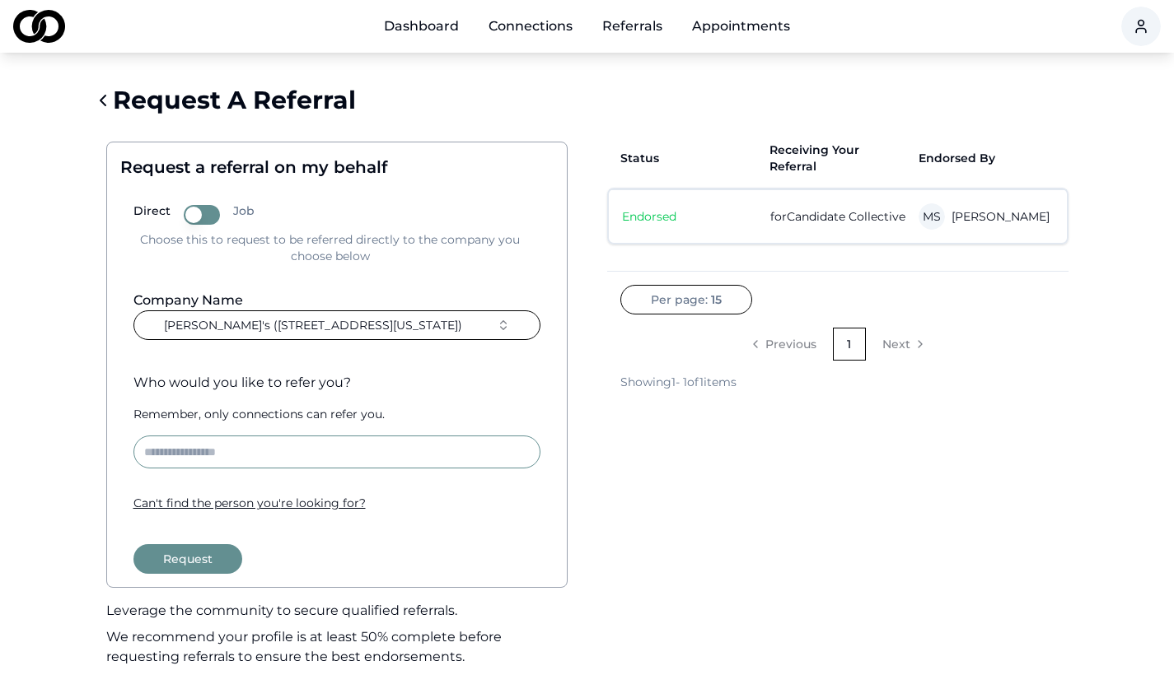
click at [215, 560] on button "Request" at bounding box center [187, 559] width 109 height 30
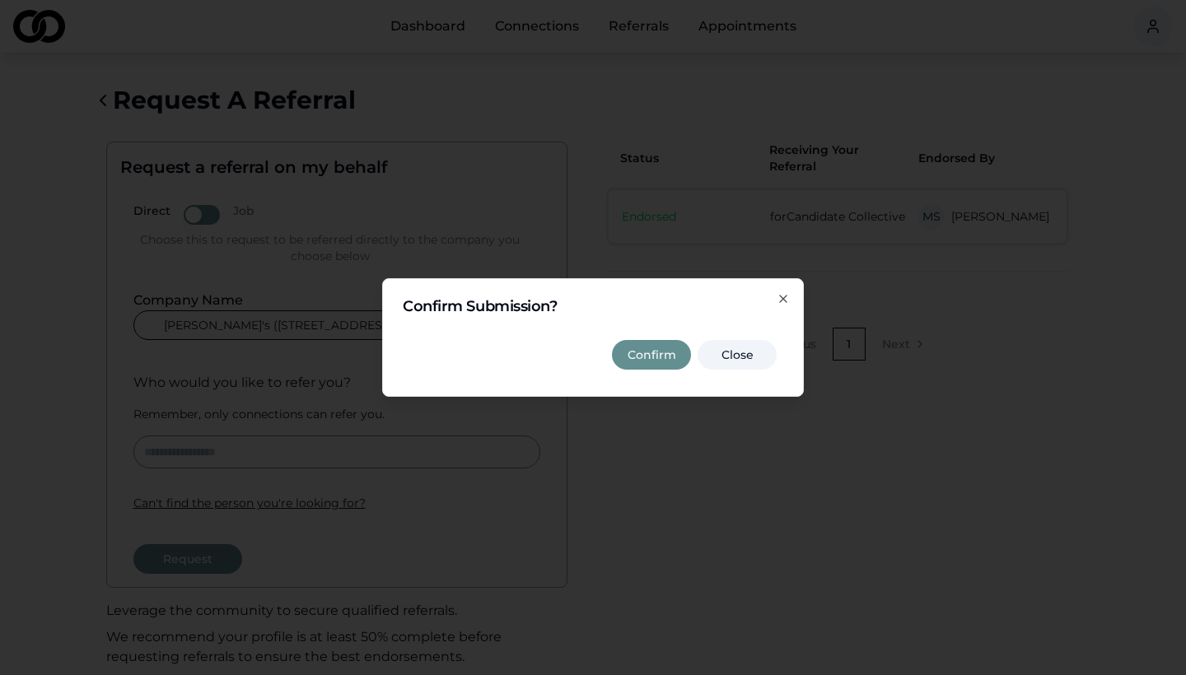
click at [645, 354] on button "Confirm" at bounding box center [651, 355] width 79 height 30
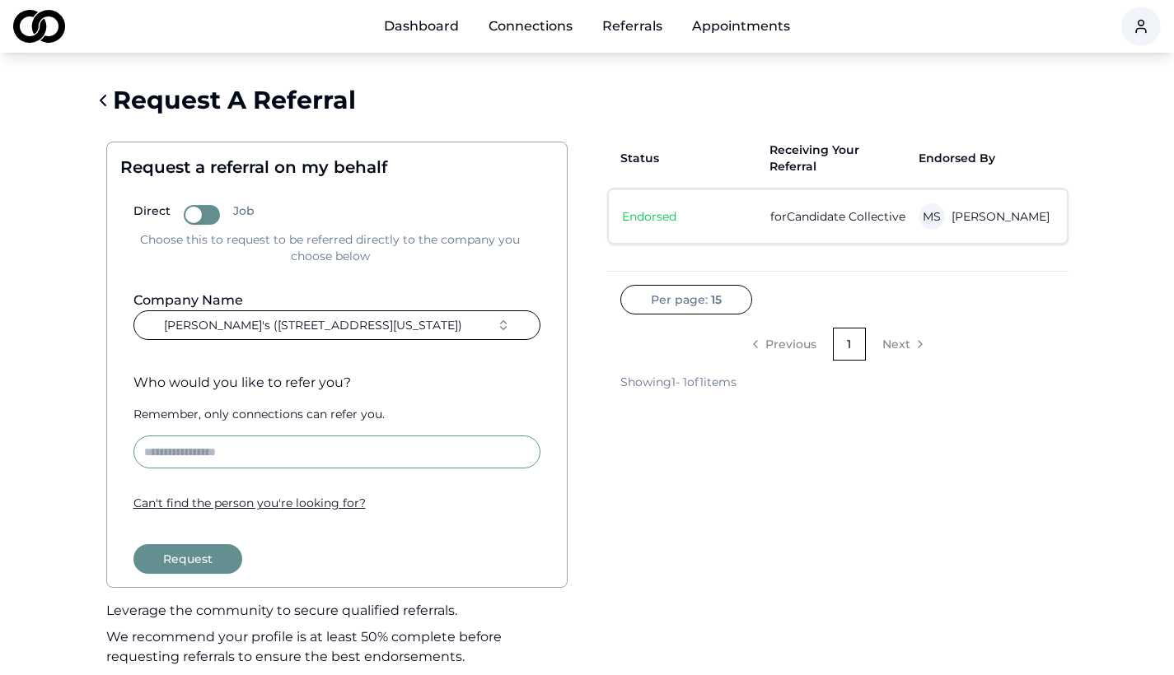
click at [448, 335] on button "Zou Zou's (385 9th Ave, New York, NY)" at bounding box center [336, 325] width 407 height 30
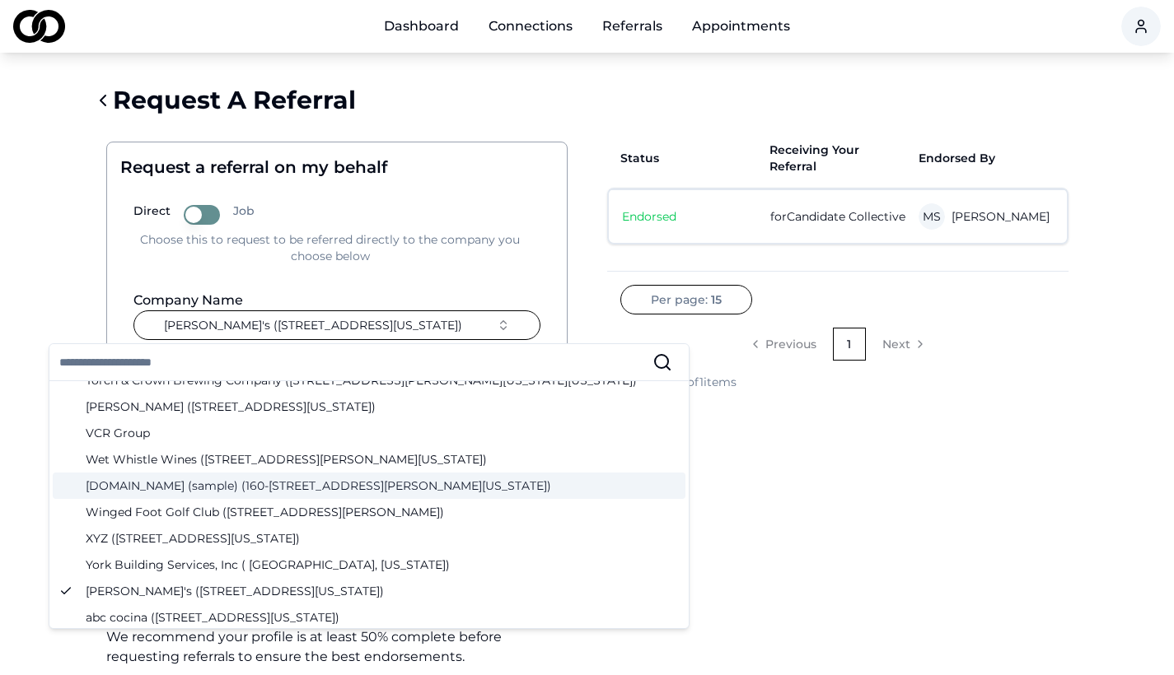
scroll to position [5376, 0]
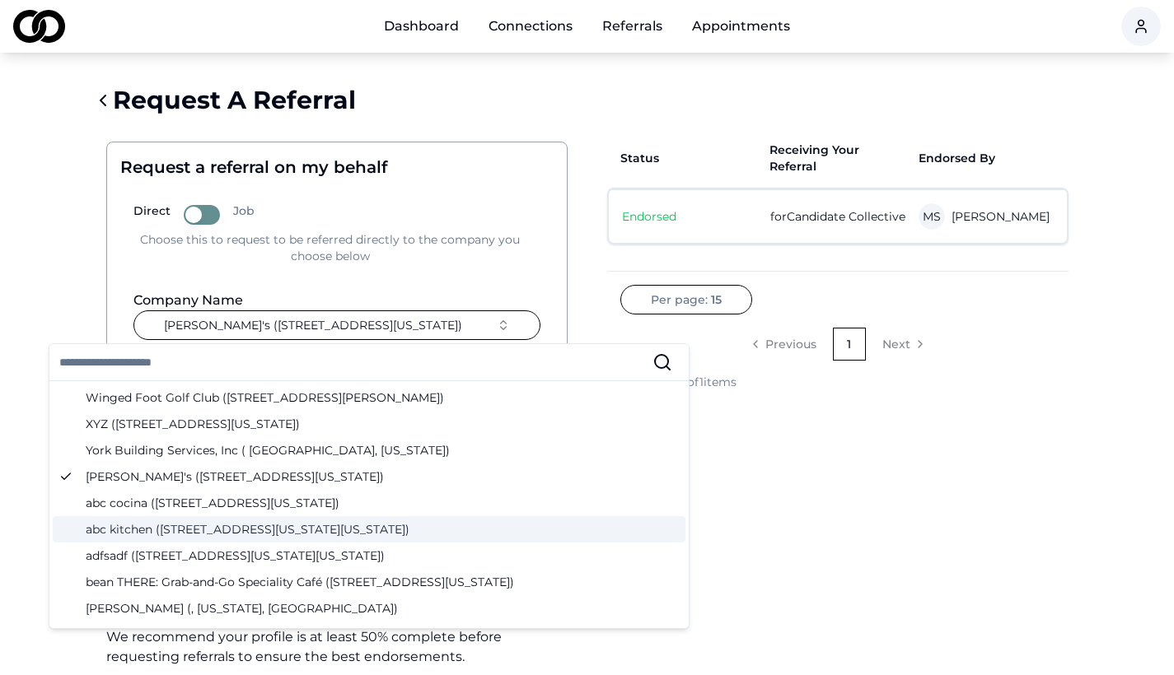
click at [455, 531] on div "abc kitchen (35 East 18th Street, New York, New York)" at bounding box center [369, 529] width 632 height 26
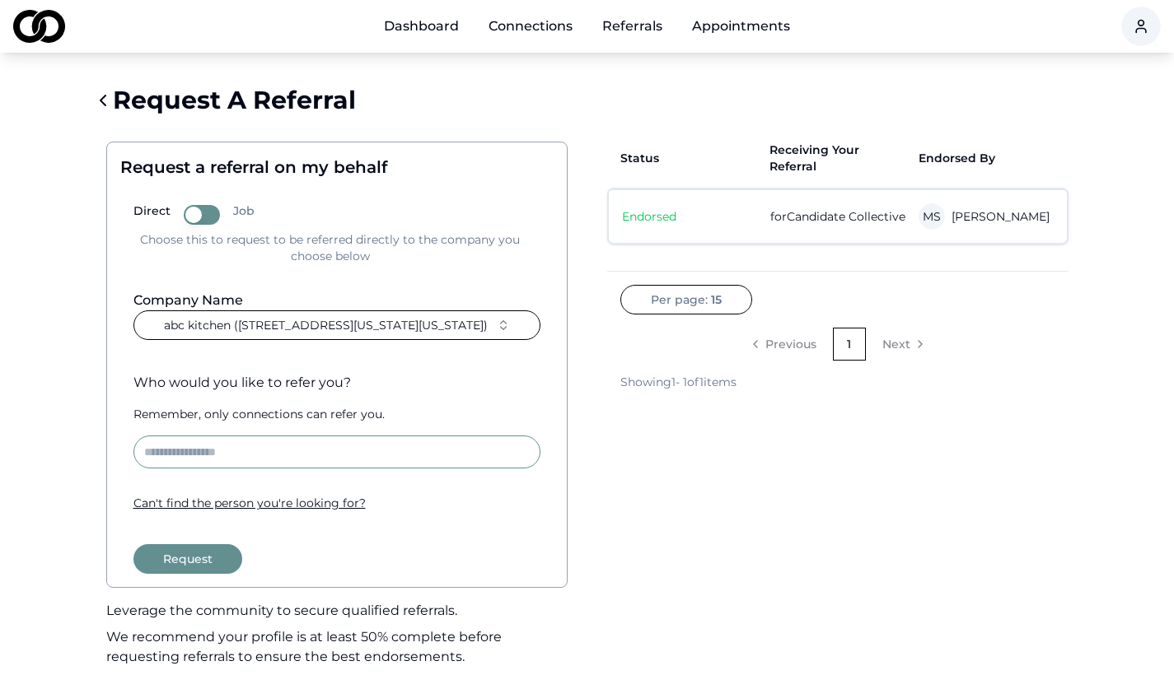
click at [203, 556] on button "Request" at bounding box center [187, 559] width 109 height 30
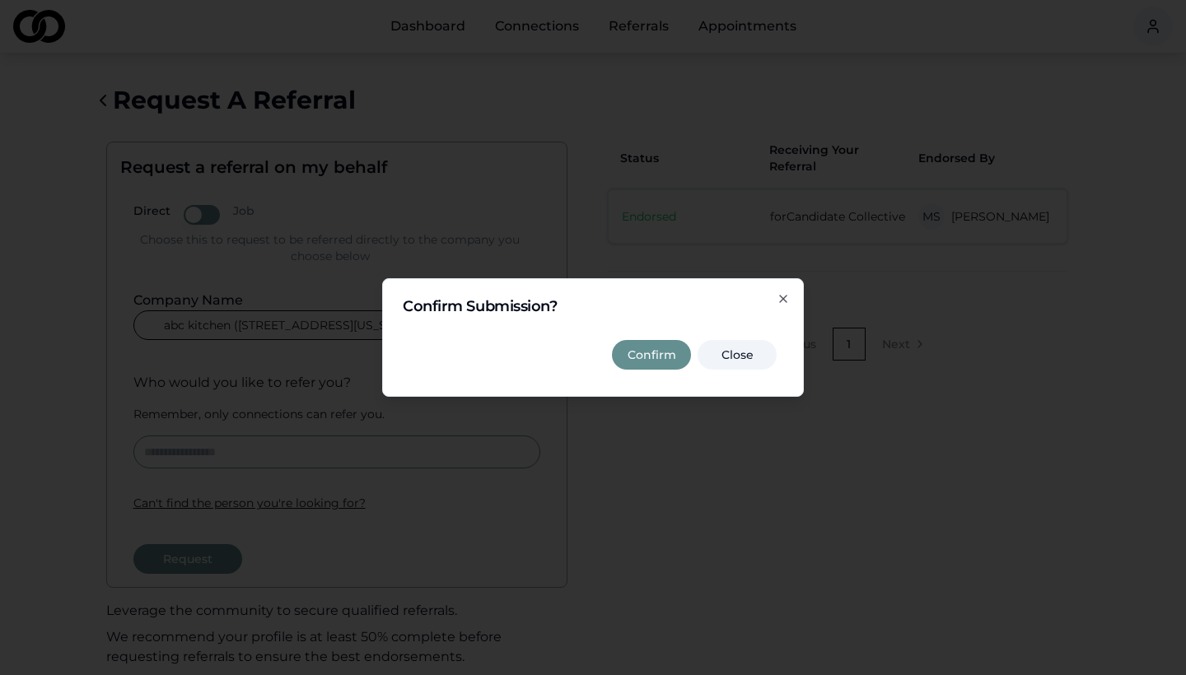
click at [632, 353] on button "Confirm" at bounding box center [651, 355] width 79 height 30
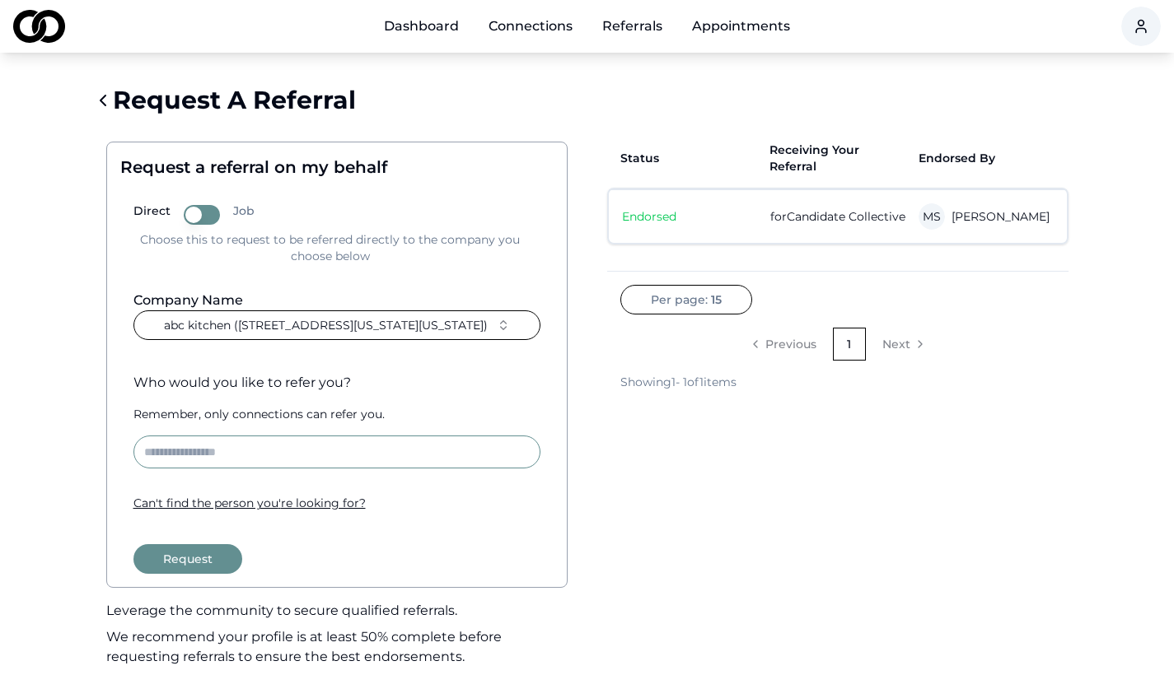
click at [488, 334] on button "abc kitchen (35 East 18th Street, New York, New York)" at bounding box center [336, 325] width 407 height 30
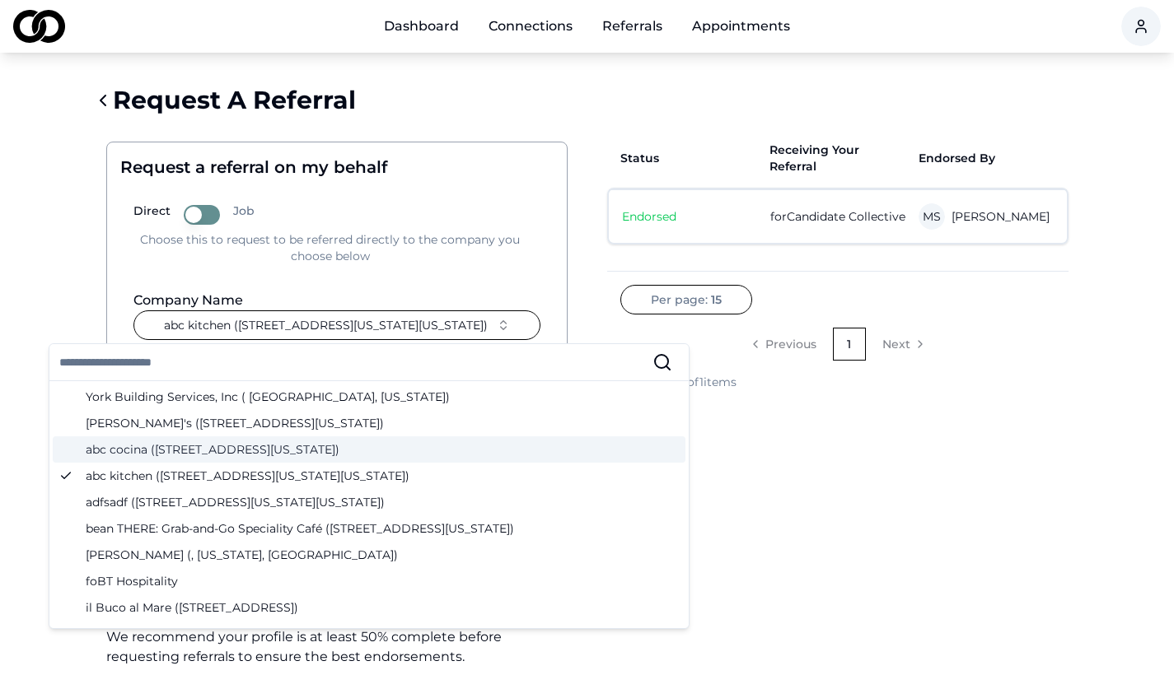
scroll to position [335, 0]
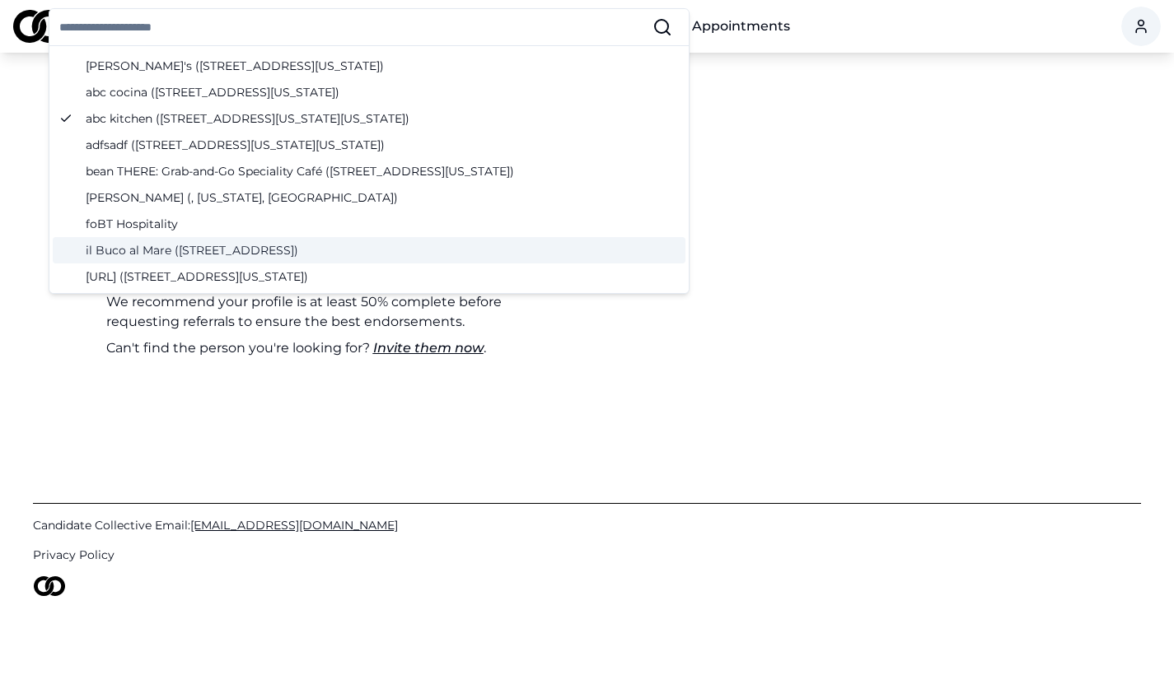
click at [416, 254] on div "il Buco al Mare (231 Main St, East Hampton, NY)" at bounding box center [369, 250] width 632 height 26
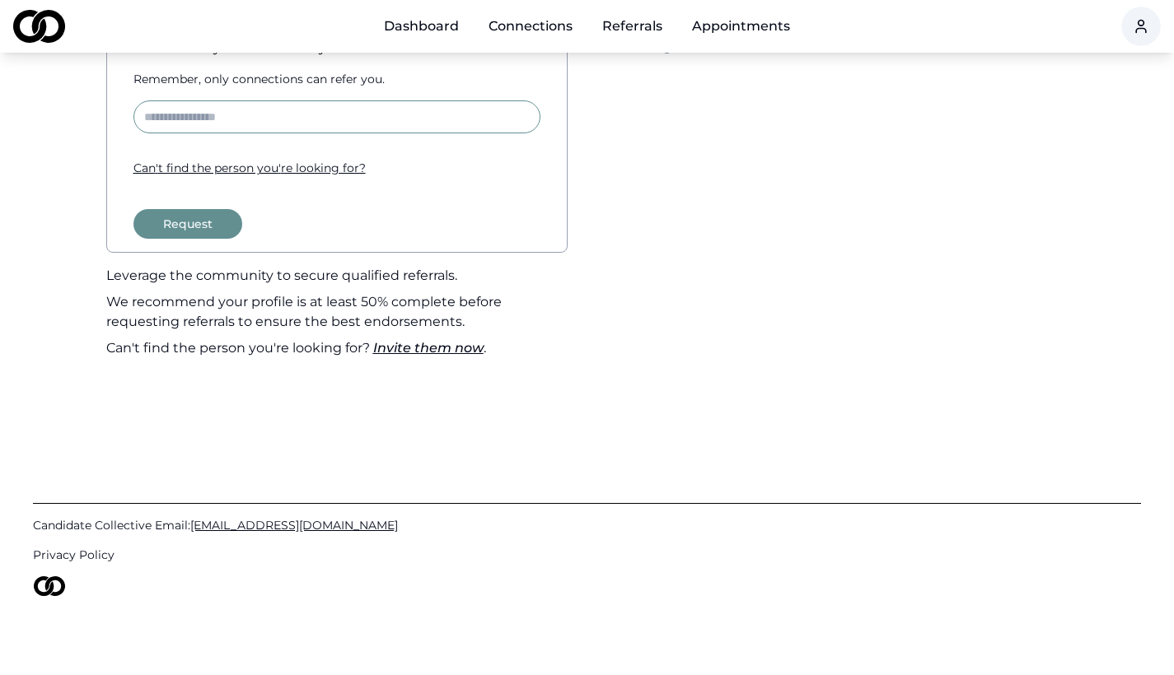
scroll to position [310, 0]
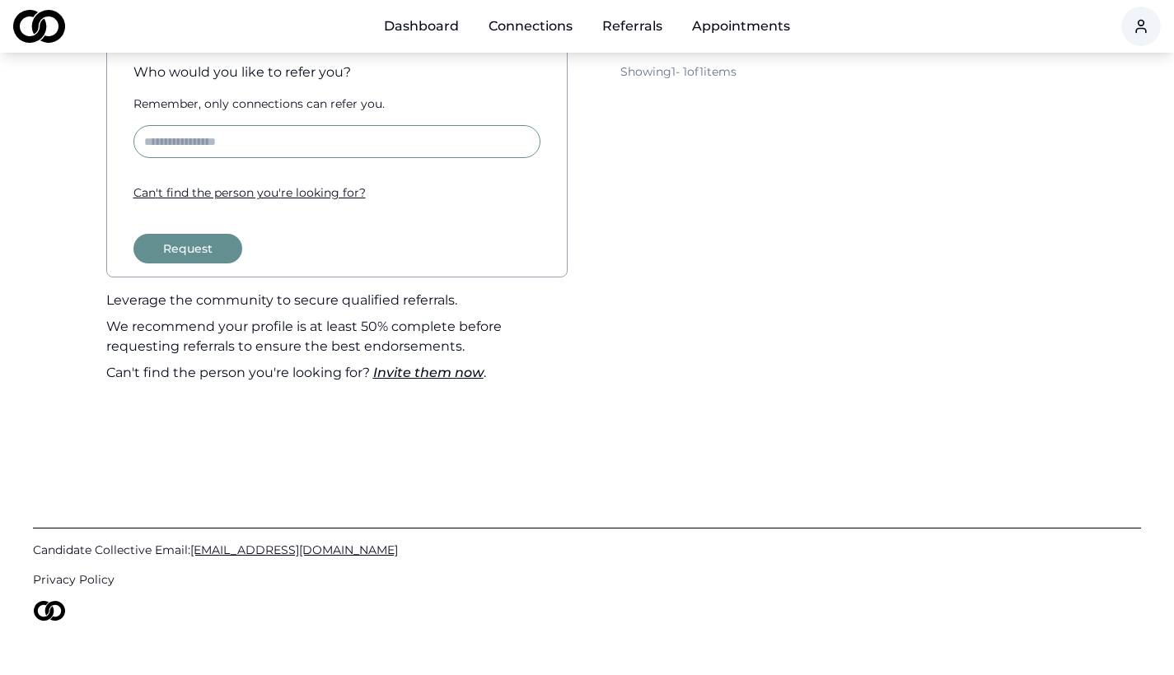
click at [226, 252] on button "Request" at bounding box center [187, 249] width 109 height 30
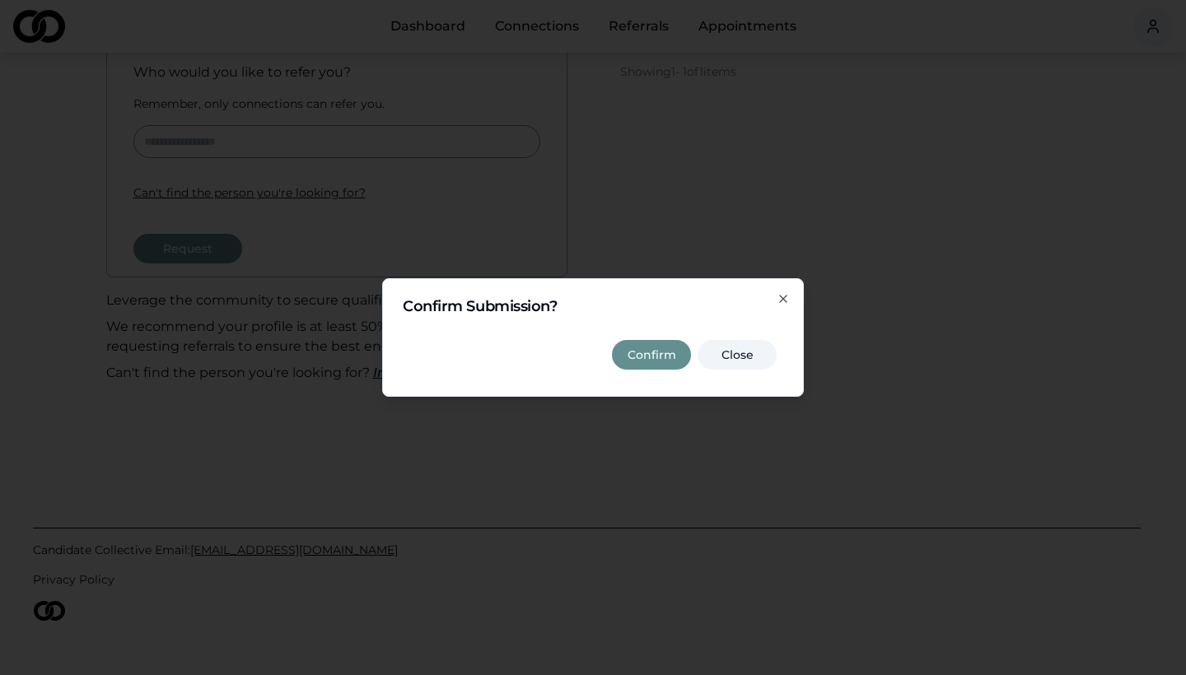
click at [623, 352] on button "Confirm" at bounding box center [651, 355] width 79 height 30
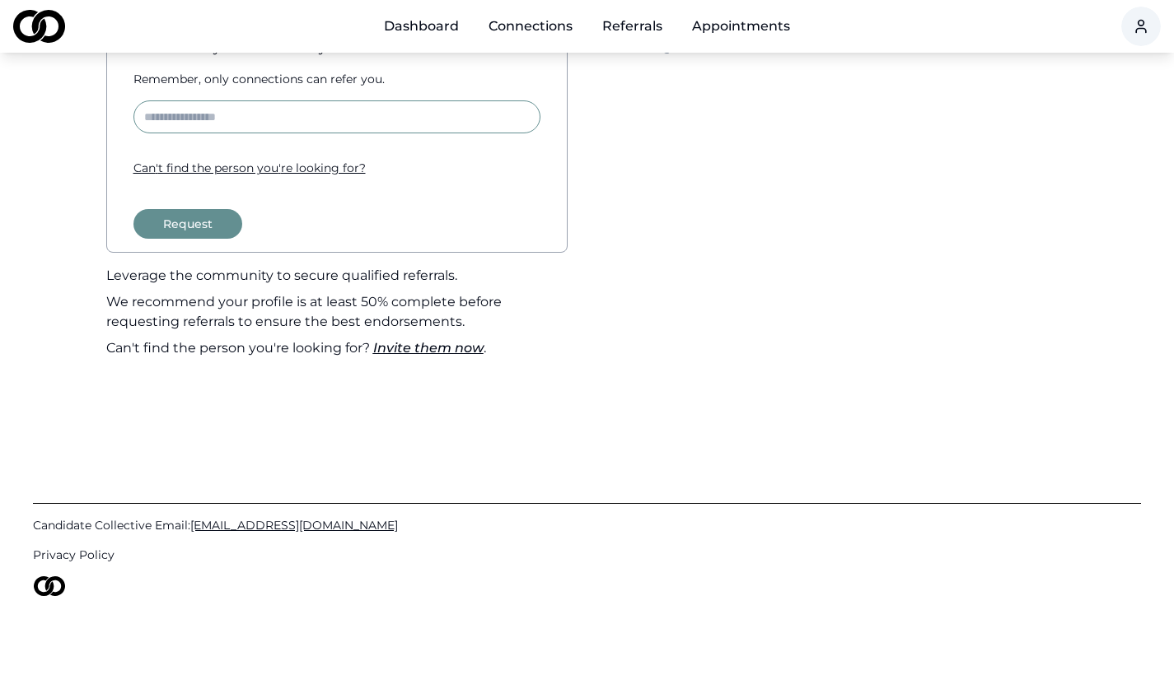
scroll to position [0, 0]
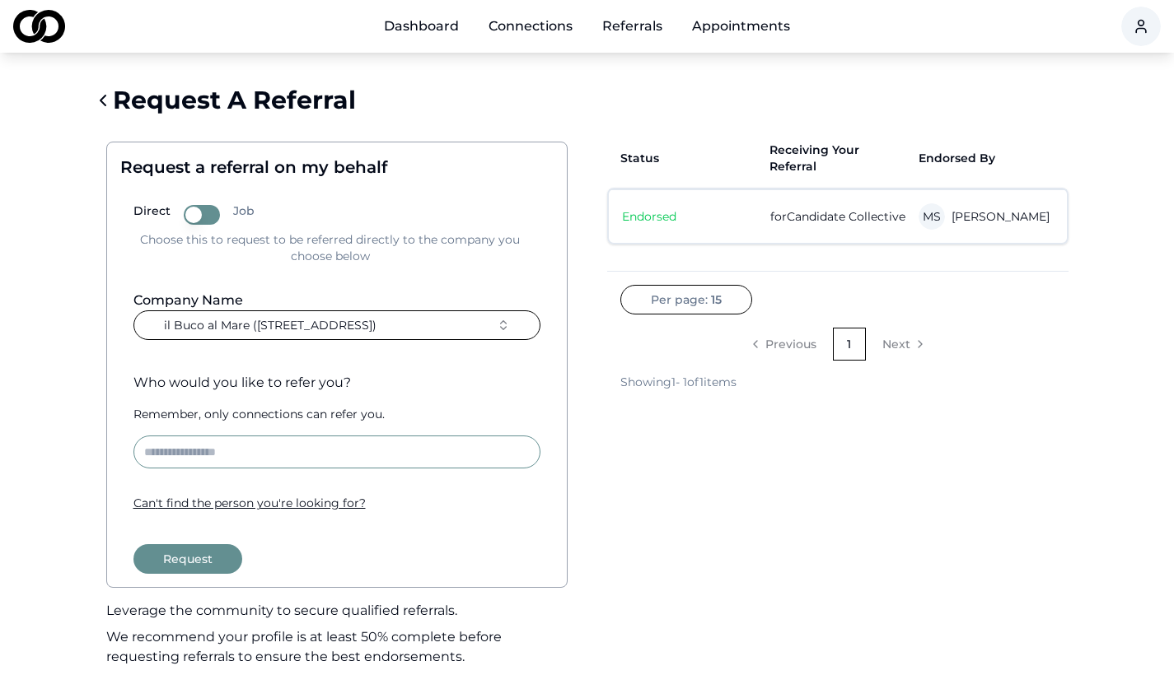
click at [547, 31] on link "Connections" at bounding box center [530, 26] width 110 height 33
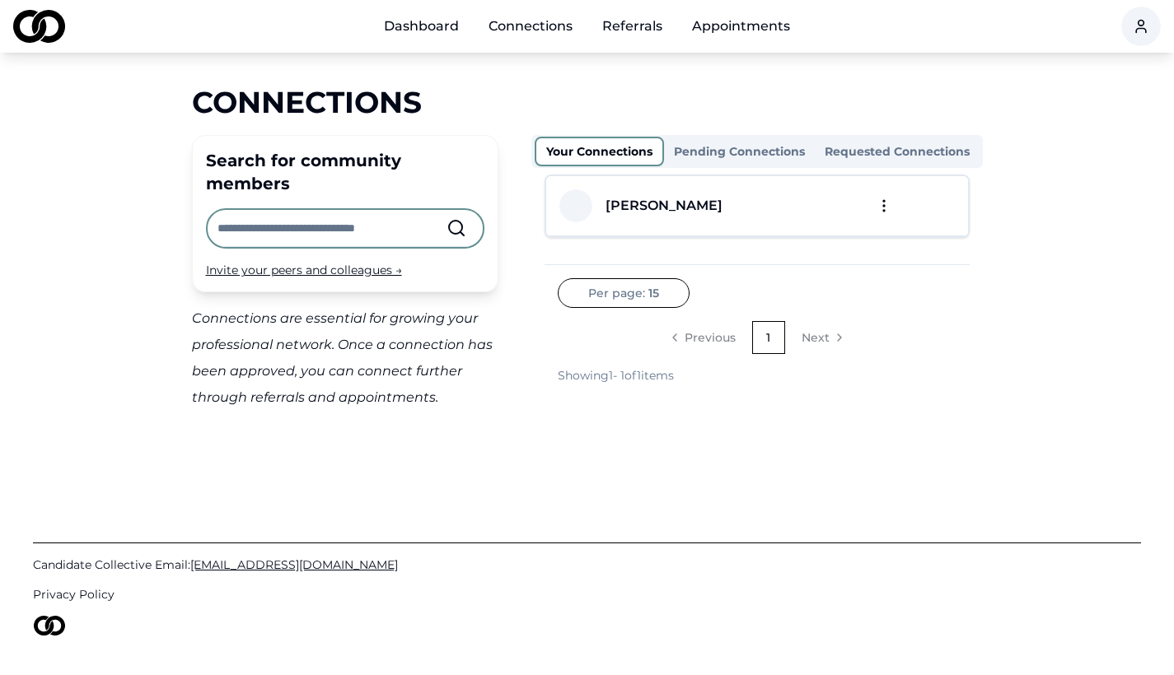
click at [744, 147] on button "Pending Connections" at bounding box center [739, 151] width 151 height 26
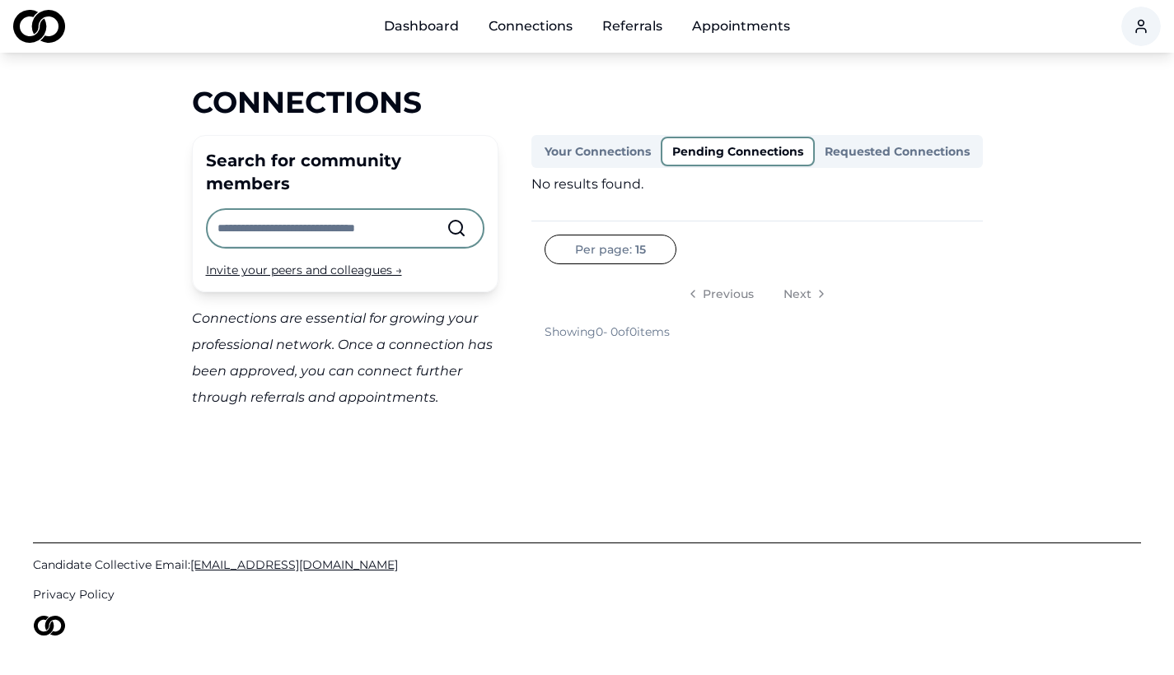
click at [633, 27] on link "Referrals" at bounding box center [632, 26] width 86 height 33
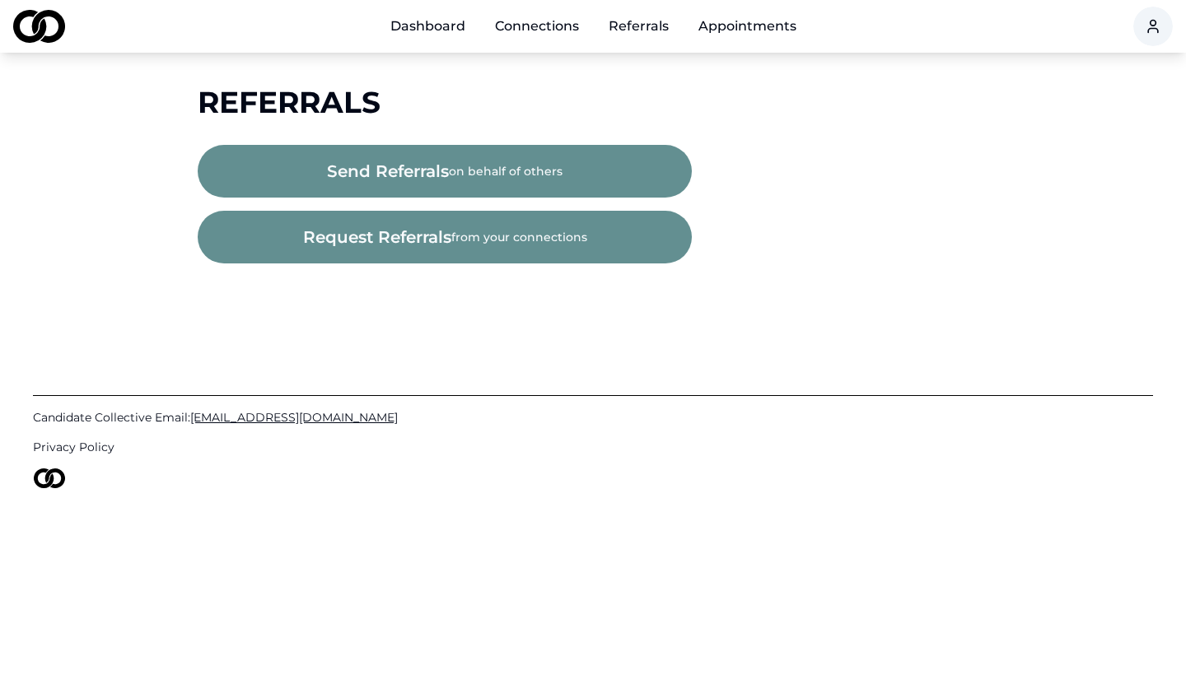
click at [449, 26] on link "Dashboard" at bounding box center [427, 26] width 101 height 33
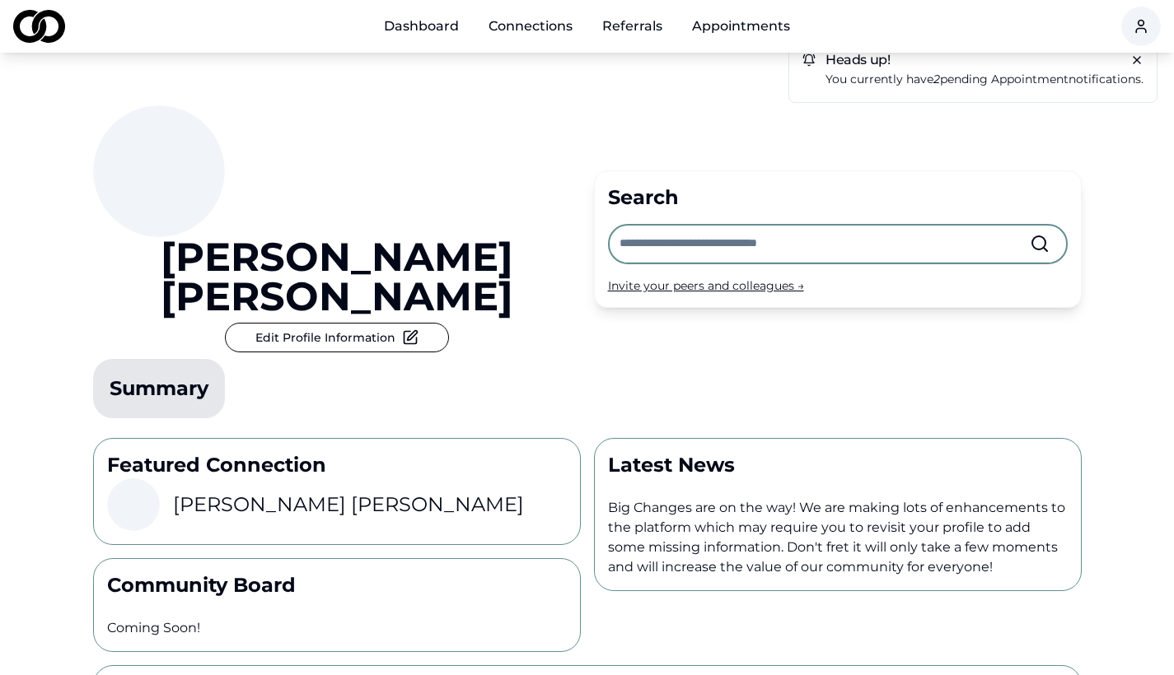
click at [167, 359] on p "Summary" at bounding box center [159, 388] width 132 height 59
click at [185, 376] on div "Summary" at bounding box center [159, 389] width 99 height 26
click at [436, 323] on button "Edit Profile Information" at bounding box center [337, 338] width 224 height 30
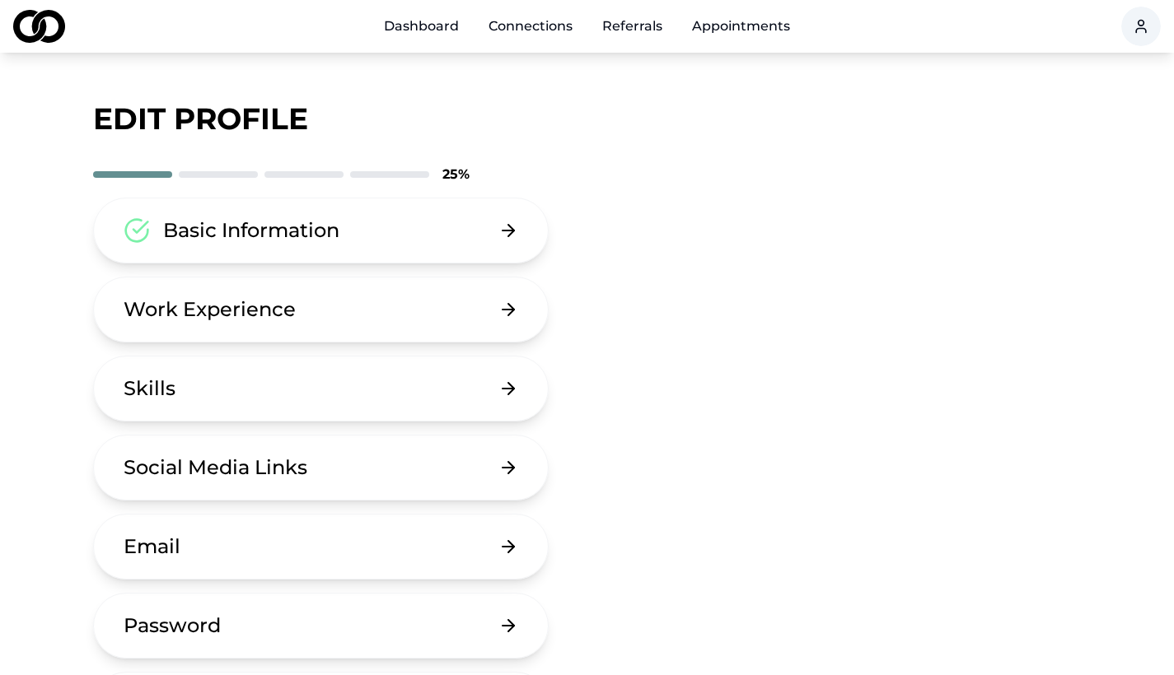
click at [507, 308] on button "Work Experience" at bounding box center [321, 310] width 456 height 66
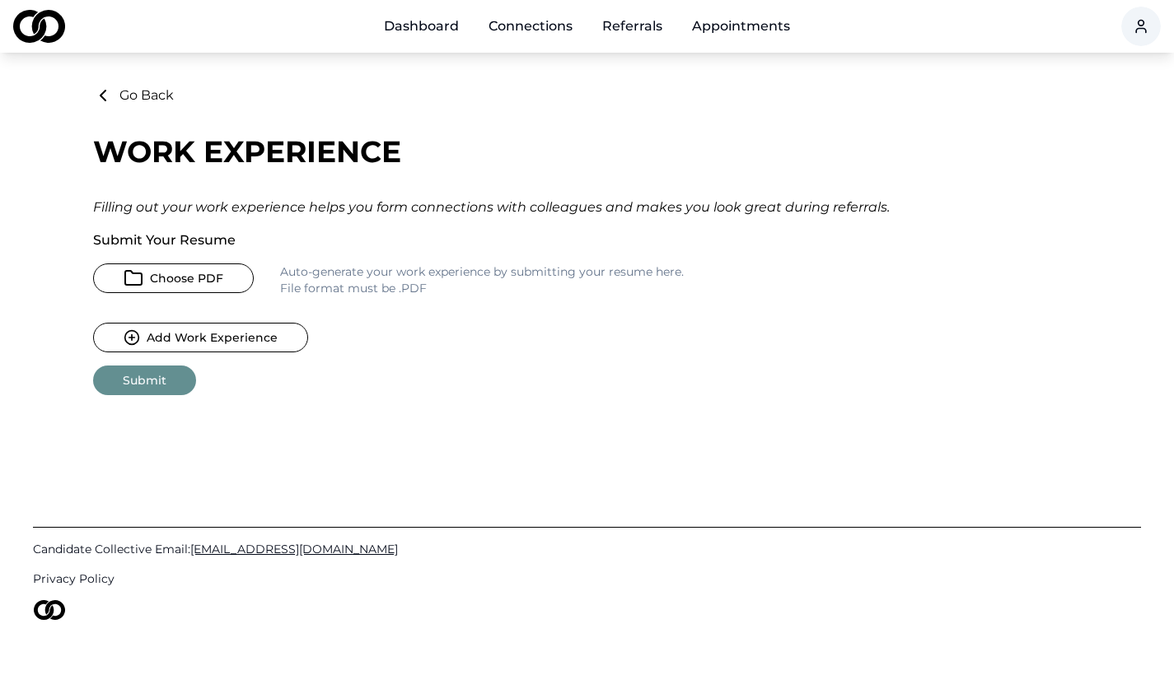
click at [220, 287] on button "Choose PDF" at bounding box center [173, 279] width 161 height 30
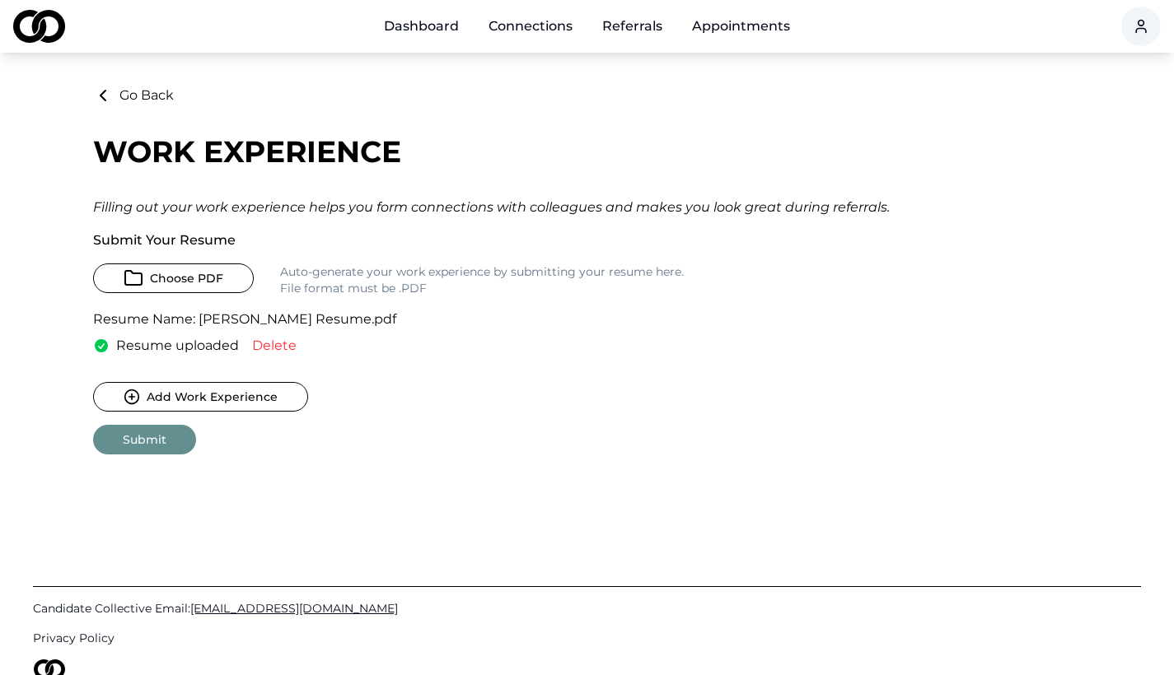
click at [156, 449] on button "Submit" at bounding box center [144, 440] width 103 height 30
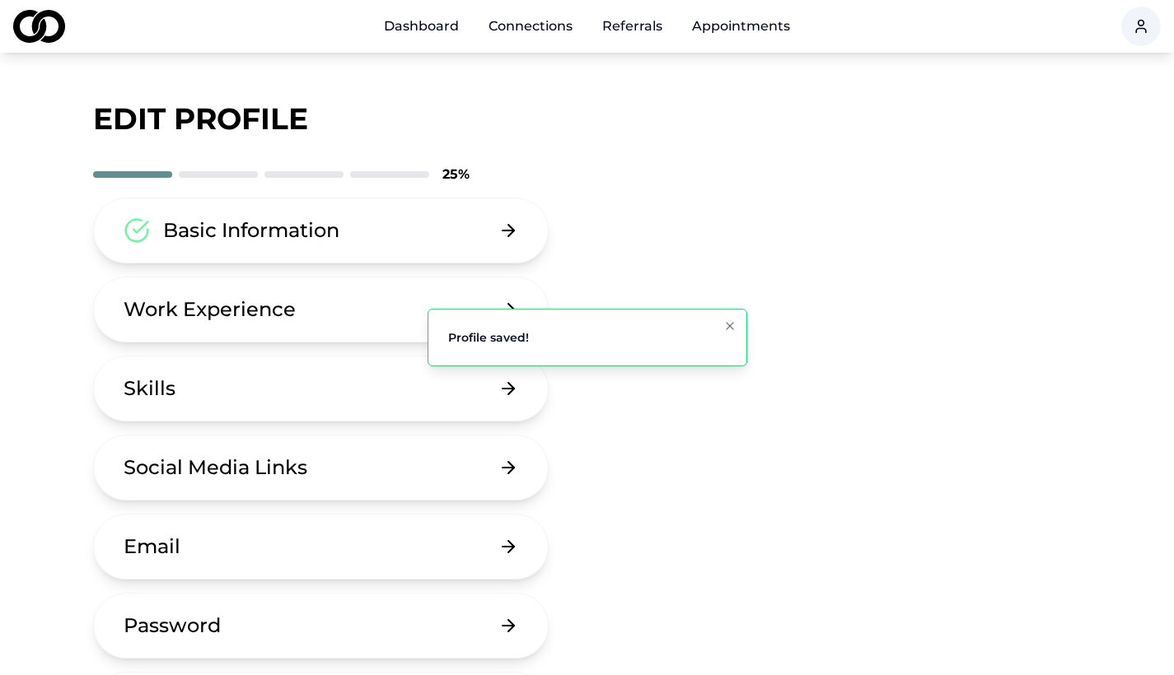
click at [287, 384] on button "Skills" at bounding box center [321, 389] width 456 height 66
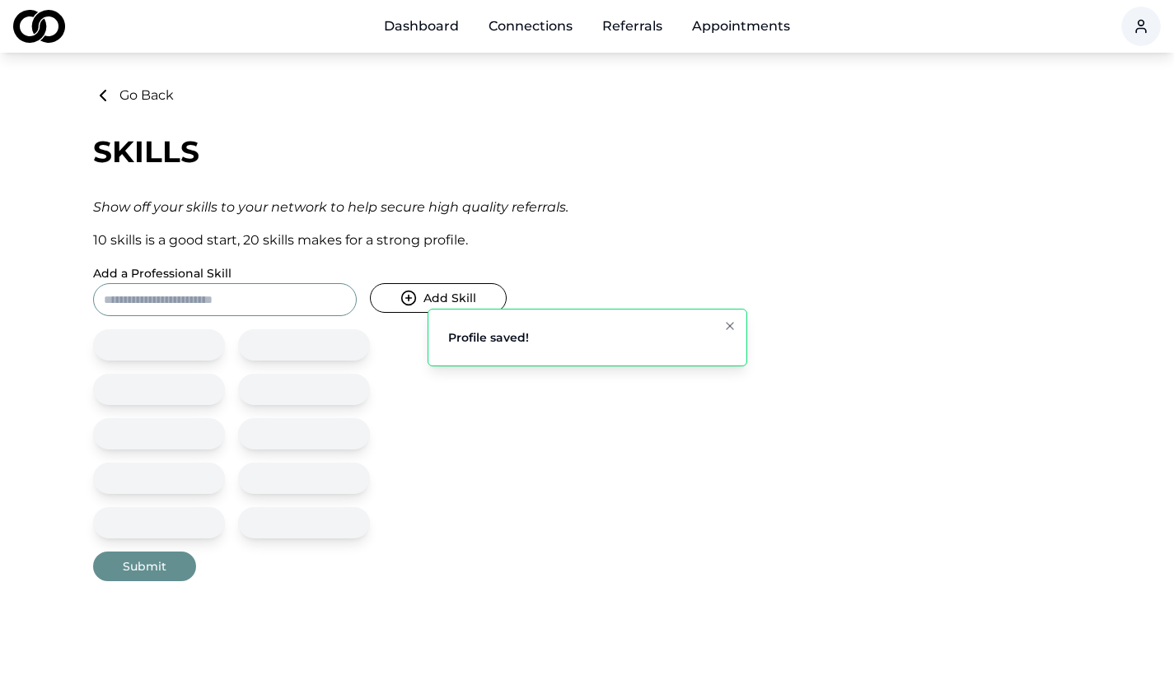
click at [272, 310] on input "Add a Professional Skill" at bounding box center [225, 299] width 264 height 33
click at [409, 303] on icon "submit" at bounding box center [408, 298] width 16 height 16
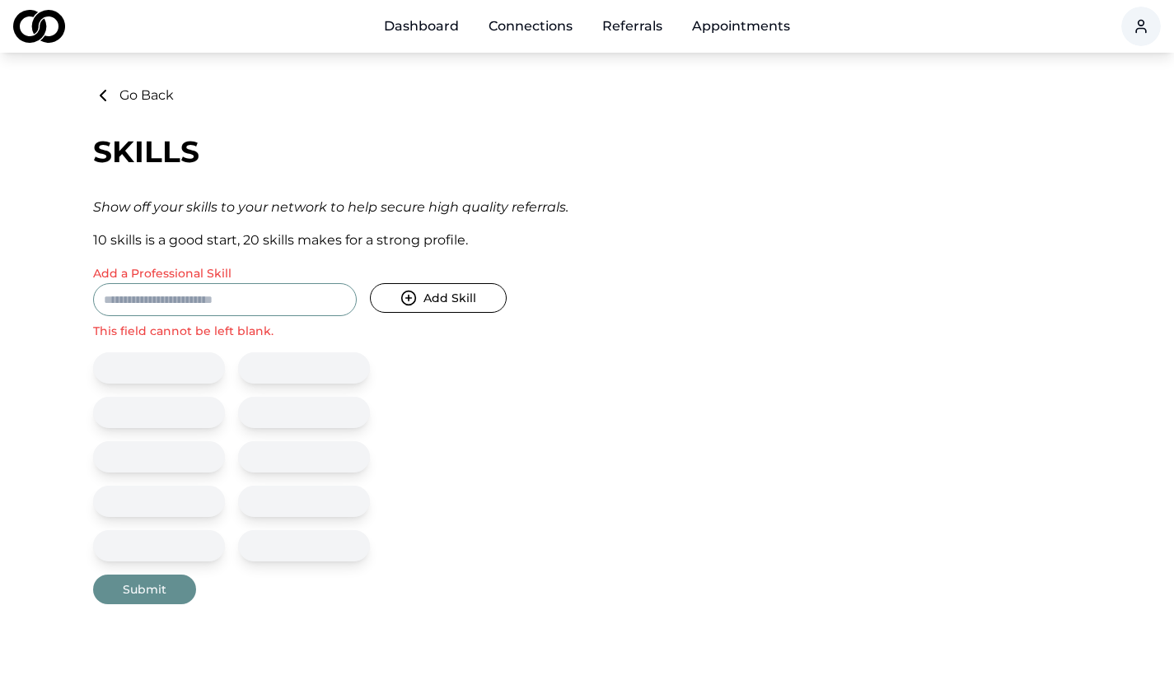
click at [279, 301] on input "Add a Professional Skill" at bounding box center [225, 299] width 264 height 33
click at [390, 154] on div "Skills" at bounding box center [587, 151] width 988 height 33
click at [114, 98] on button "Go Back" at bounding box center [133, 96] width 81 height 20
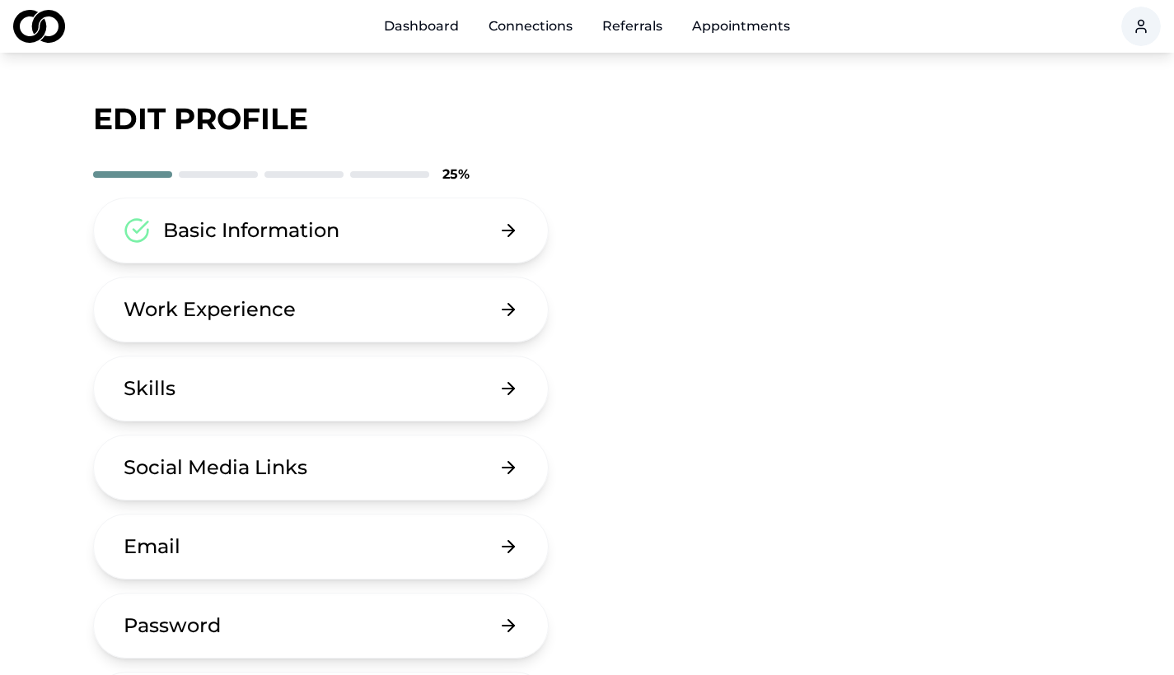
click at [283, 543] on button "Email" at bounding box center [321, 547] width 456 height 66
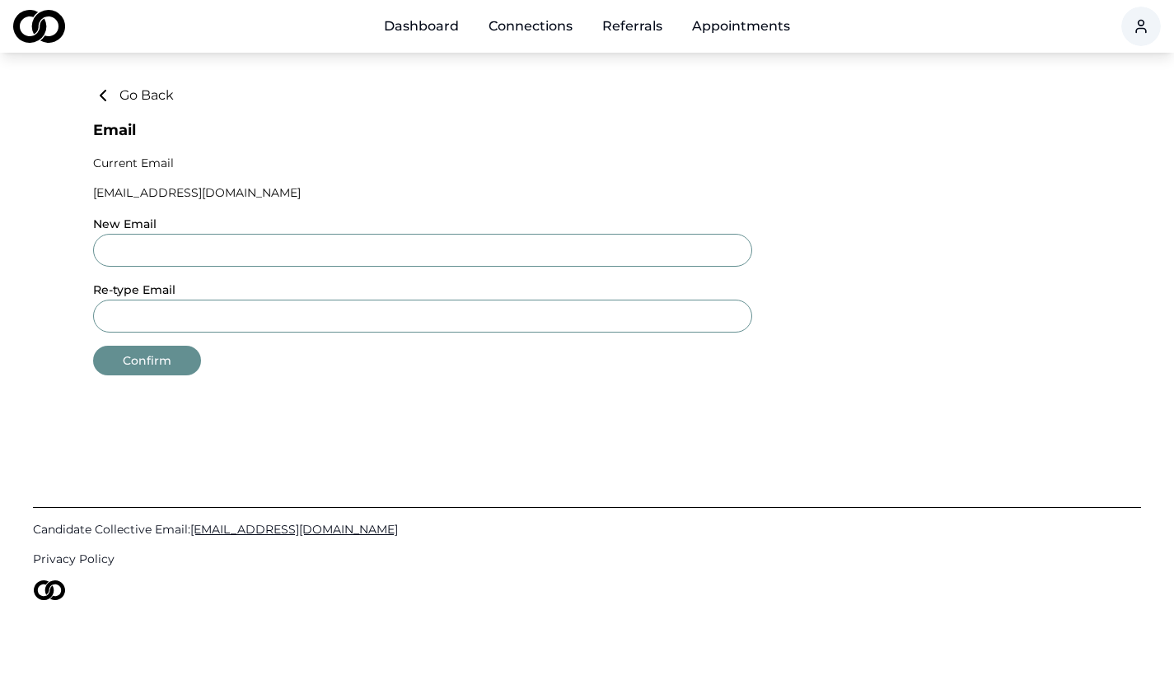
click at [119, 101] on button "Go Back" at bounding box center [133, 96] width 81 height 20
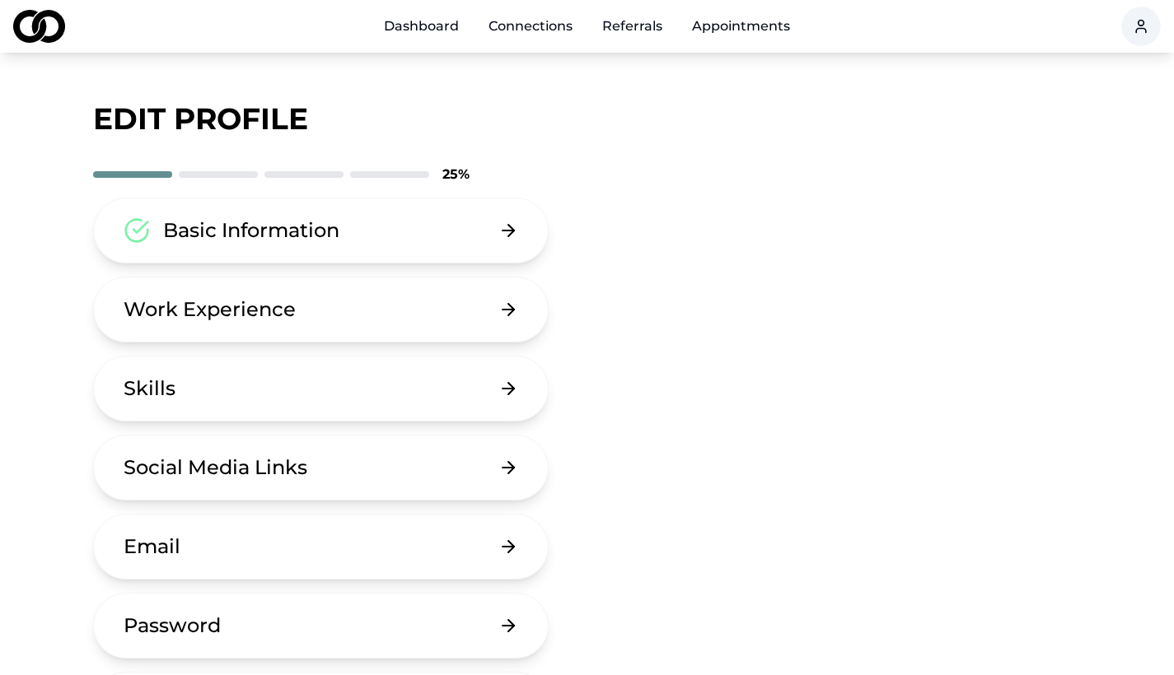
click at [427, 29] on link "Dashboard" at bounding box center [421, 26] width 101 height 33
